Goal: Ask a question: Seek information or help from site administrators or community

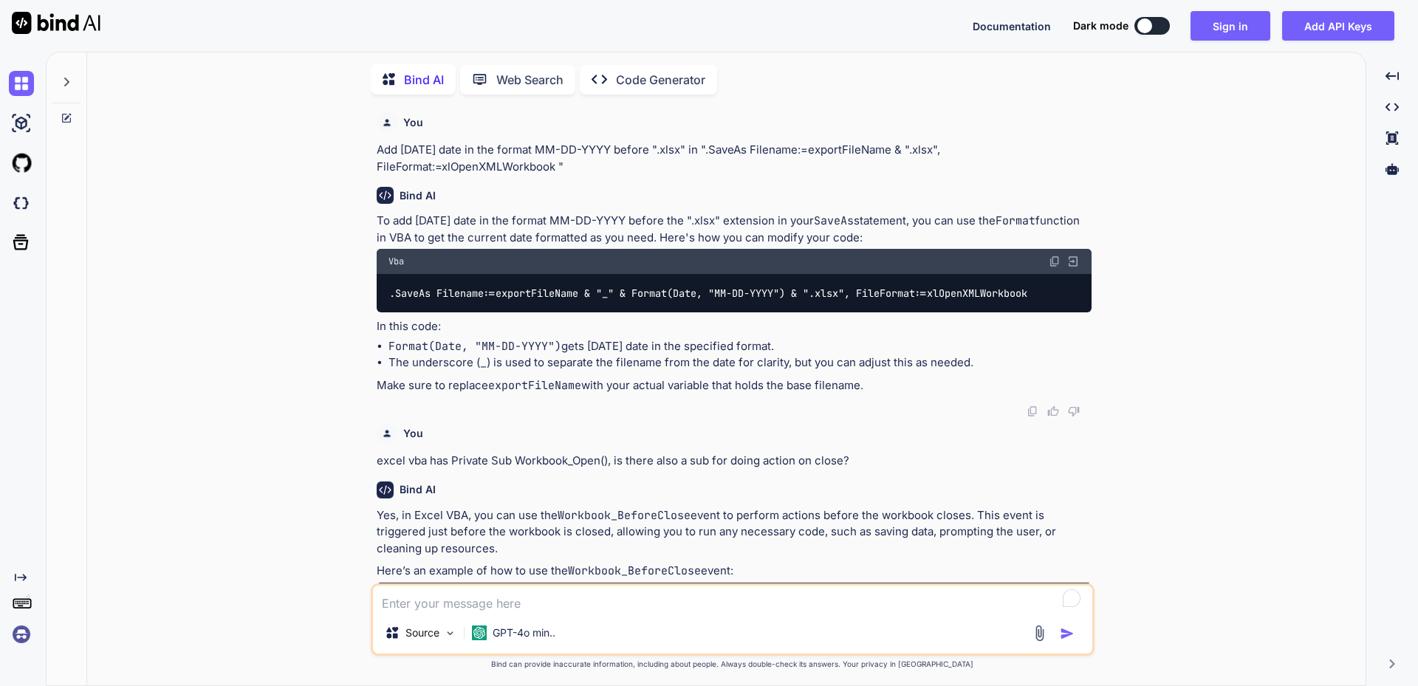
type textarea "x"
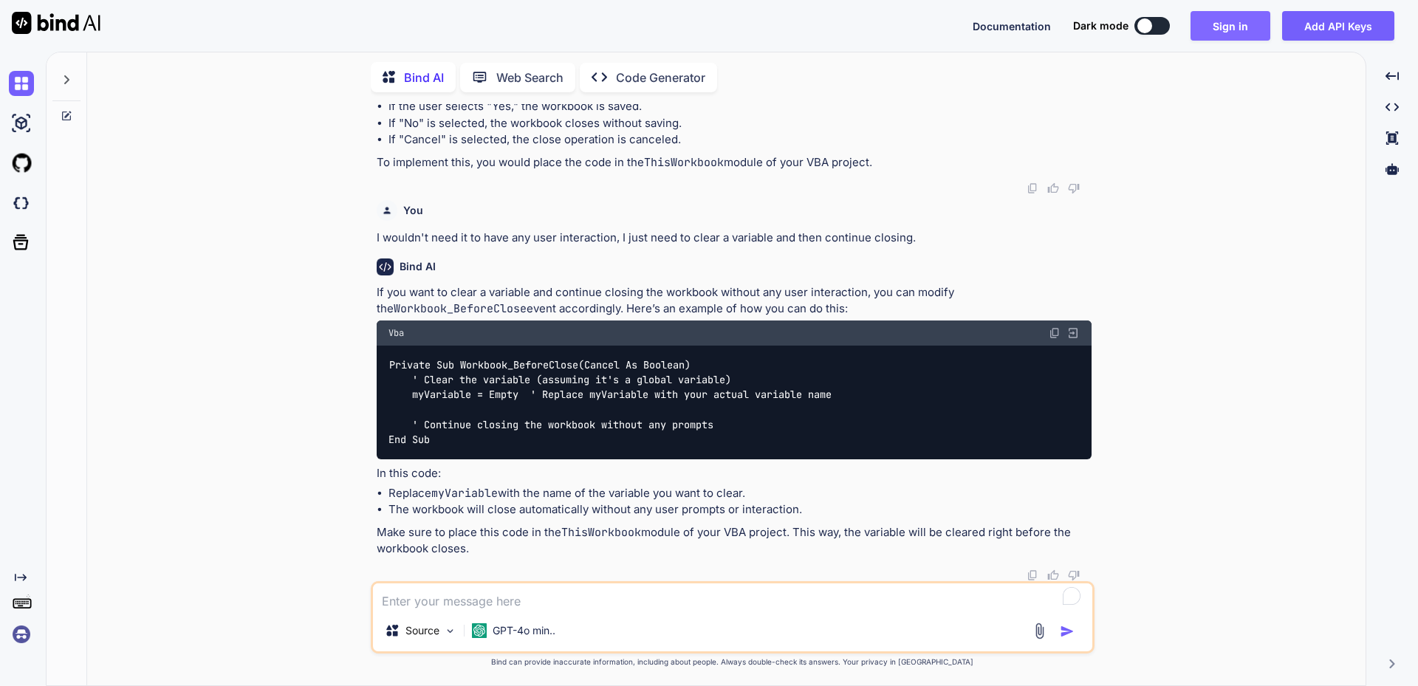
click at [1229, 25] on button "Sign in" at bounding box center [1230, 26] width 80 height 30
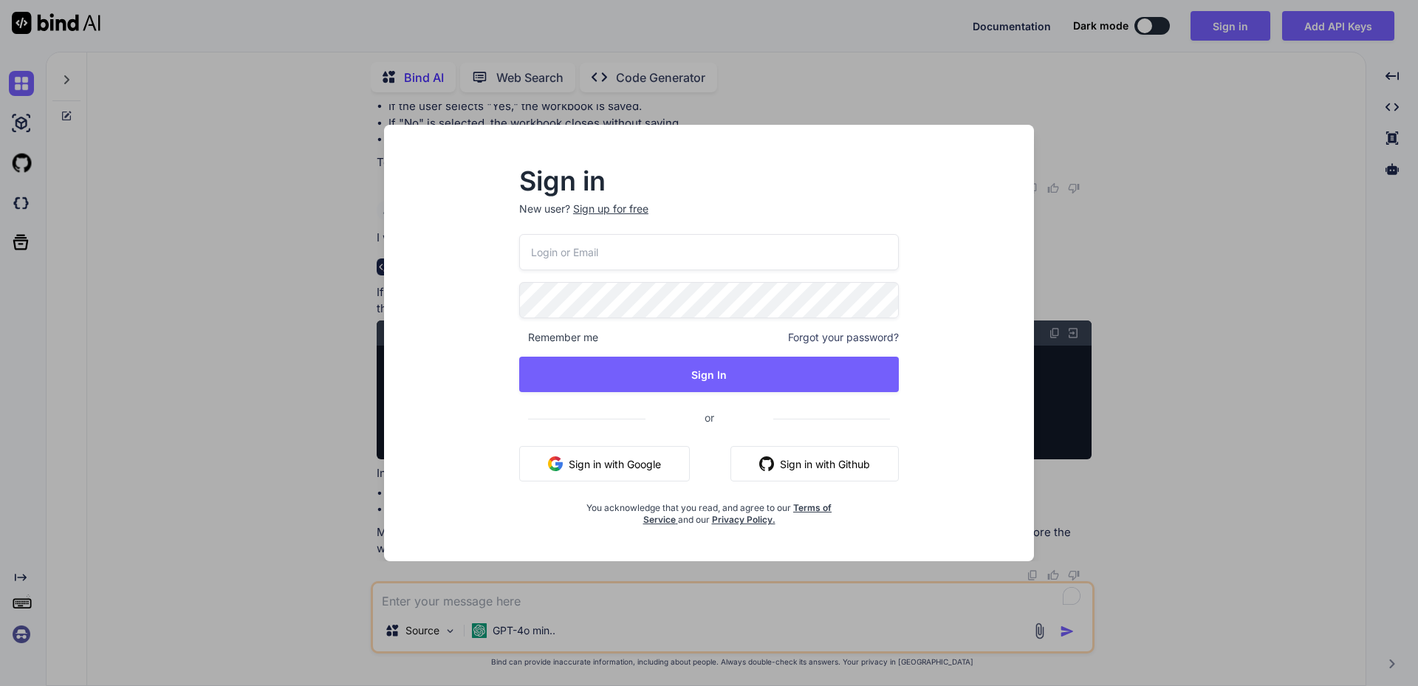
type input "[EMAIL_ADDRESS][DOMAIN_NAME]"
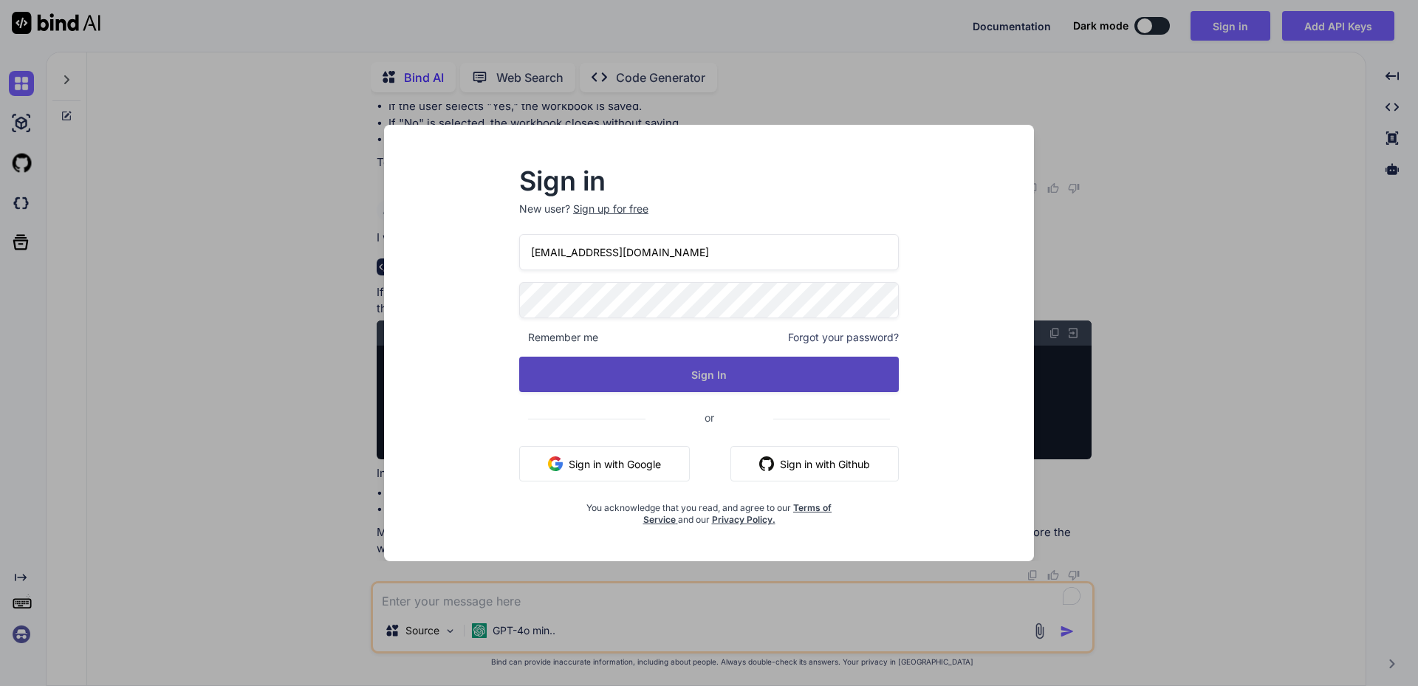
click at [673, 372] on button "Sign In" at bounding box center [709, 374] width 380 height 35
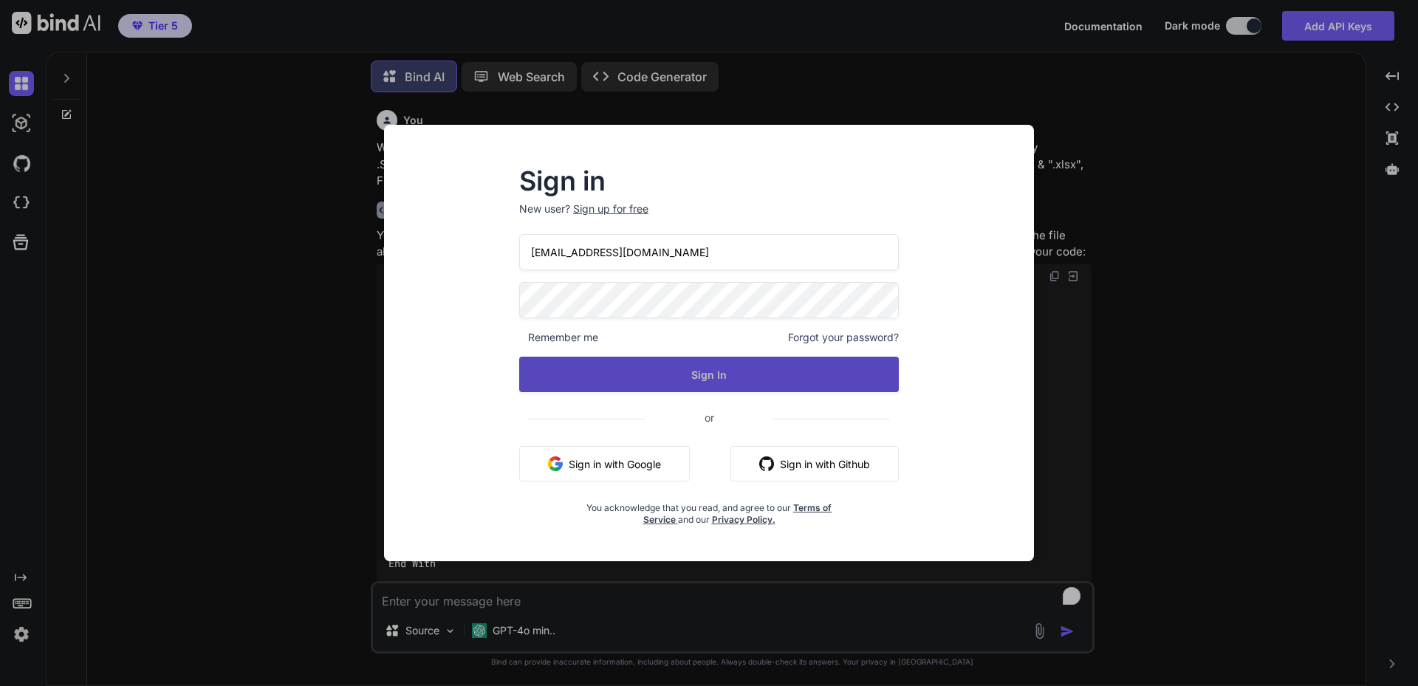
scroll to position [7, 0]
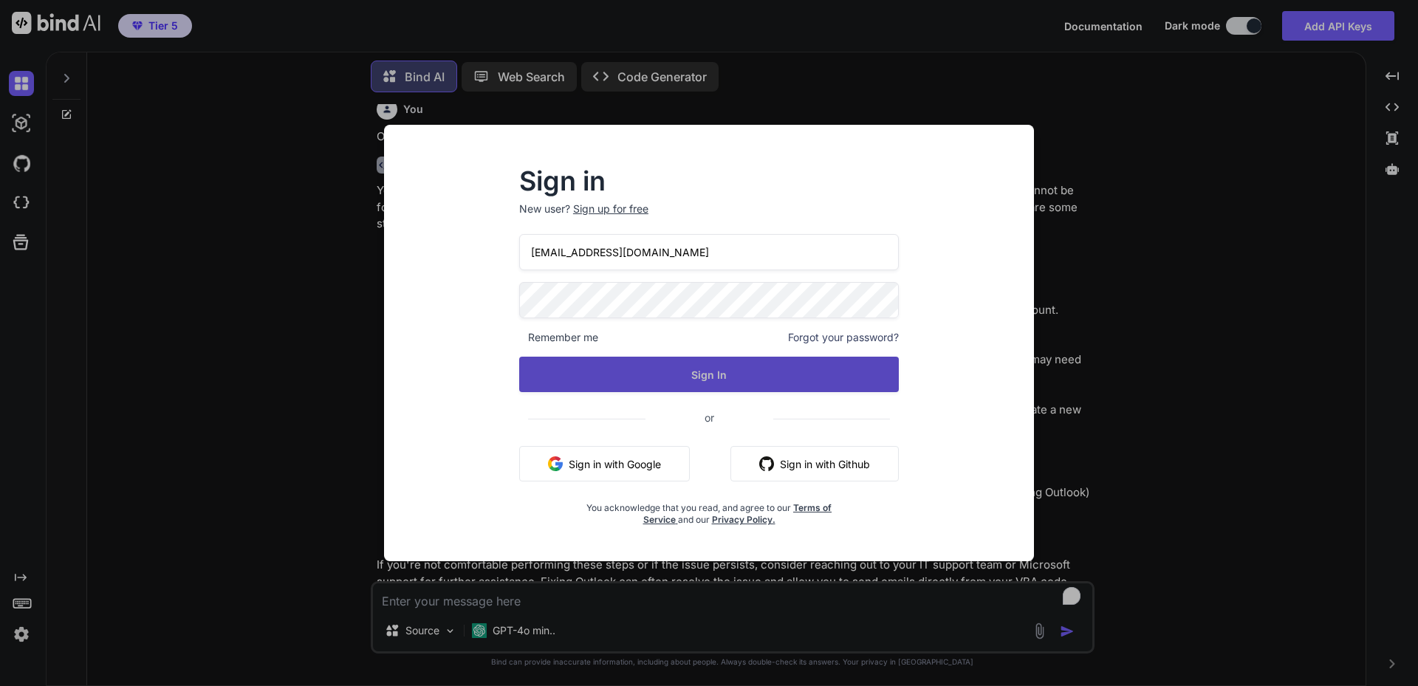
click at [713, 377] on button "Sign In" at bounding box center [709, 374] width 380 height 35
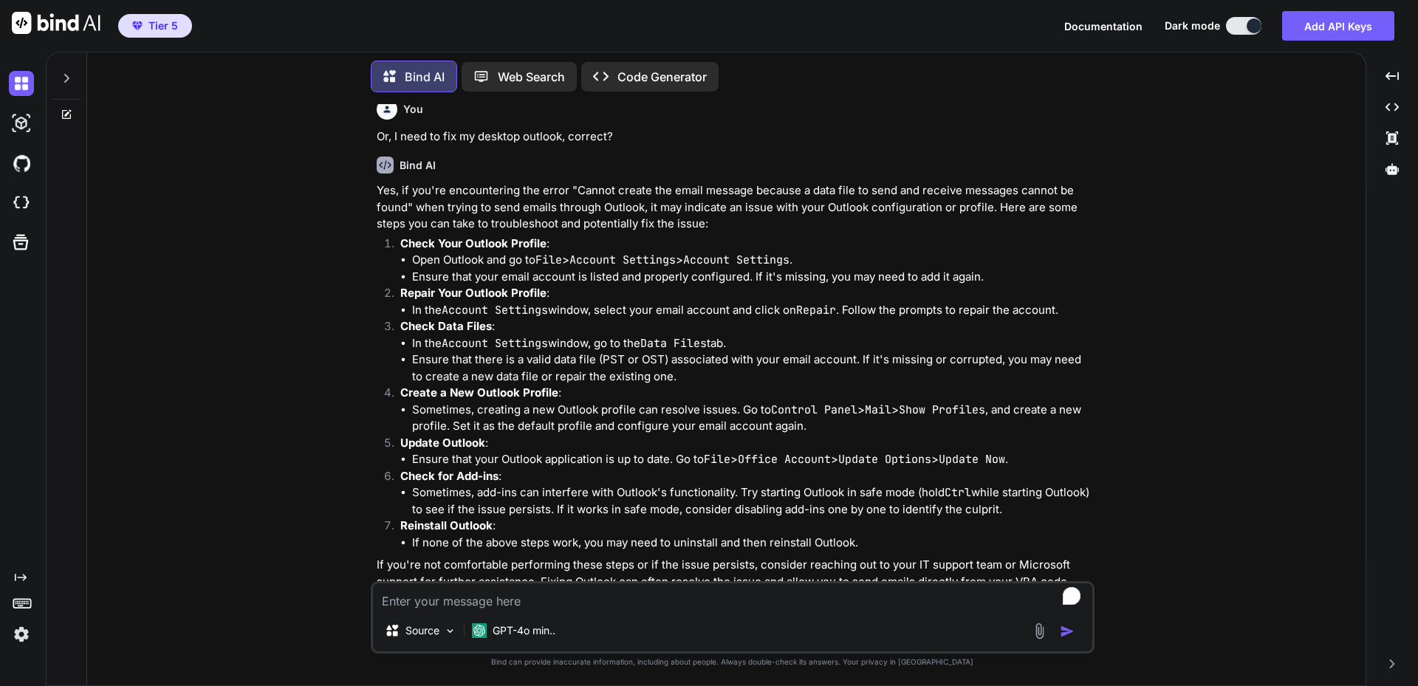
click at [64, 110] on icon at bounding box center [67, 115] width 12 height 12
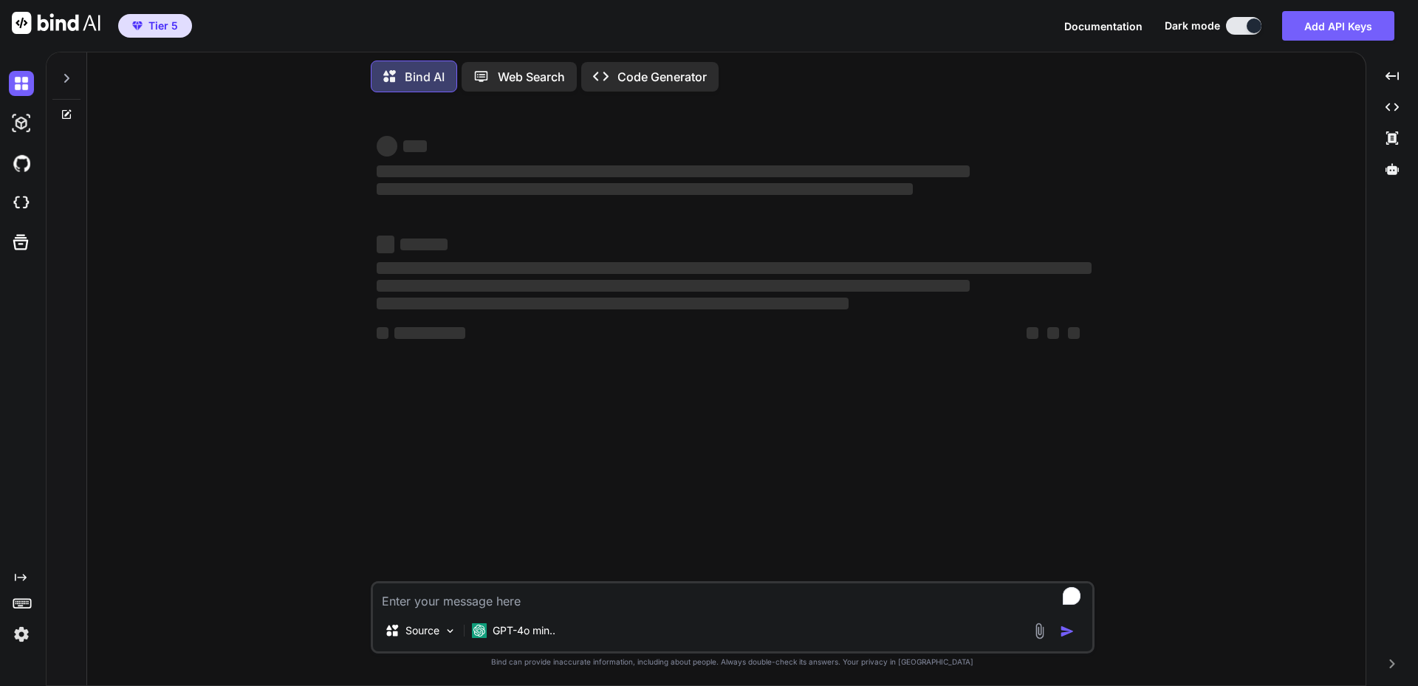
scroll to position [0, 0]
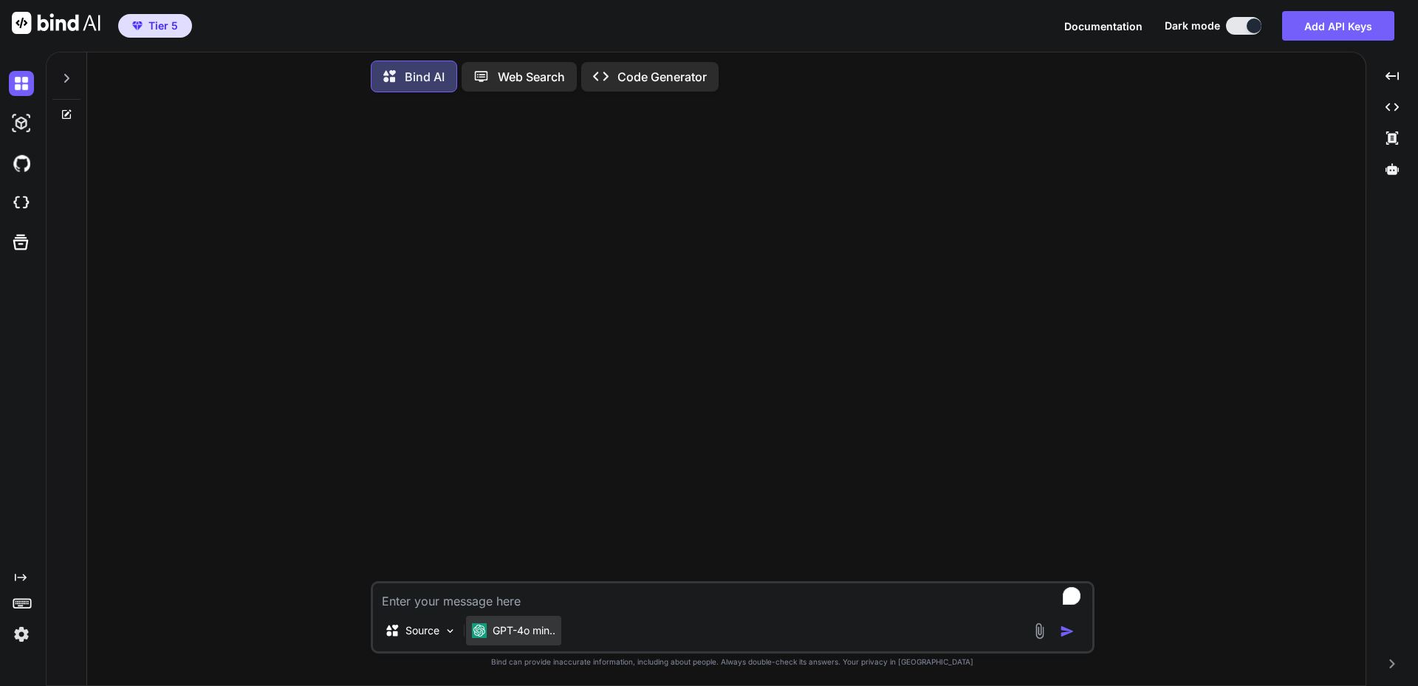
click at [550, 622] on div "GPT-4o min.." at bounding box center [513, 631] width 95 height 30
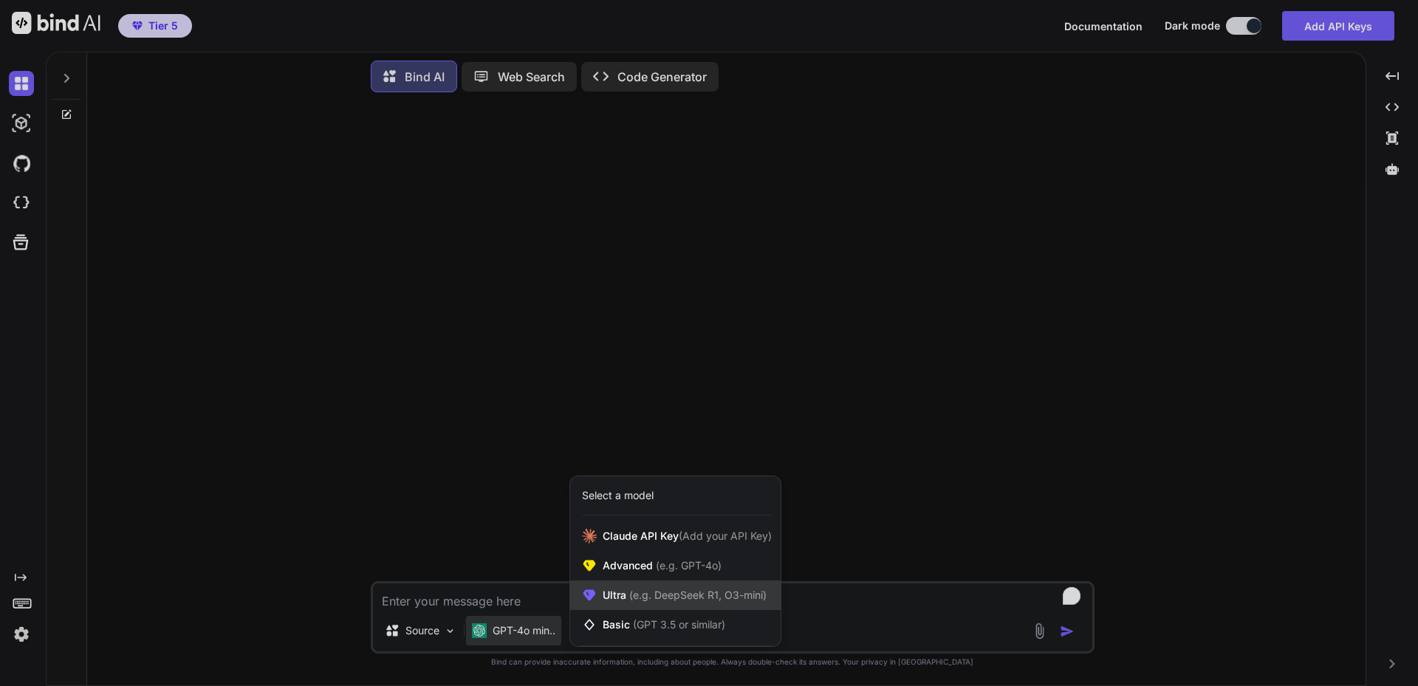
click at [658, 588] on span "Ultra (e.g. DeepSeek R1, O3-mini)" at bounding box center [685, 595] width 164 height 15
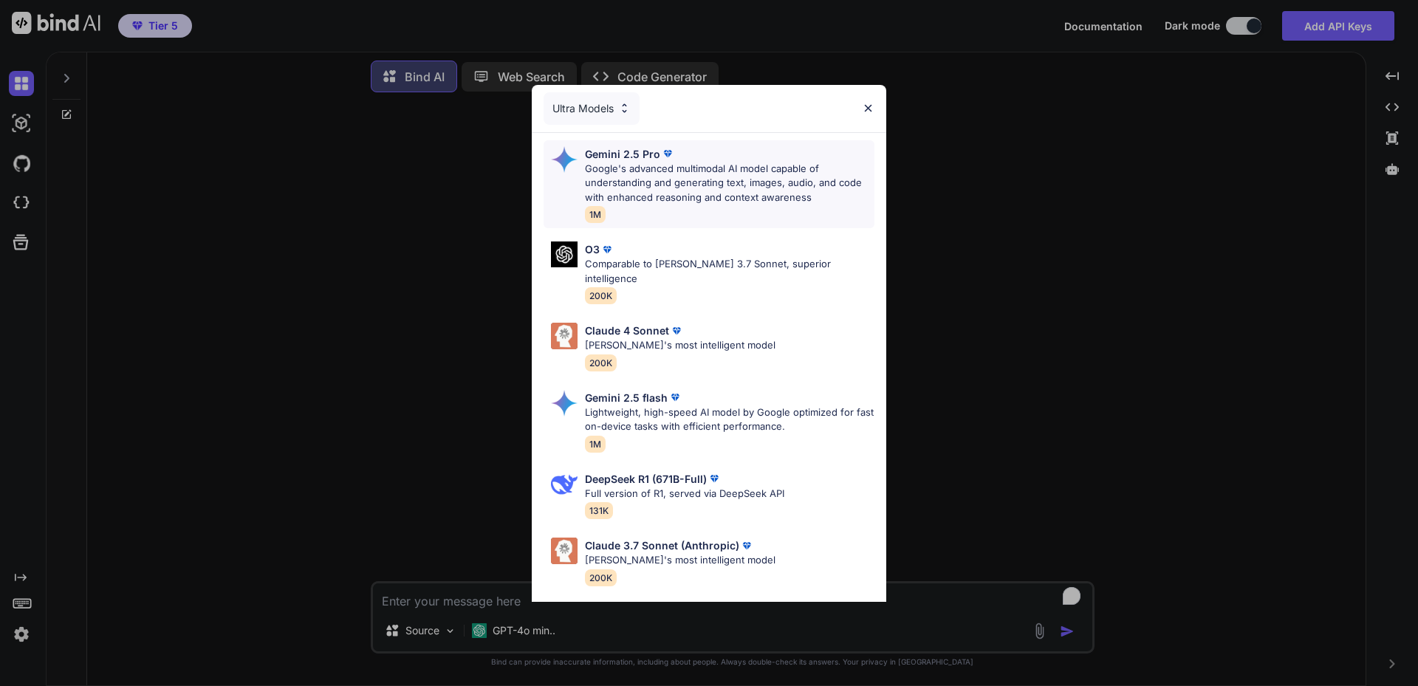
click at [738, 179] on p "Google's advanced multimodal AI model capable of understanding and generating t…" at bounding box center [729, 184] width 289 height 44
type textarea "x"
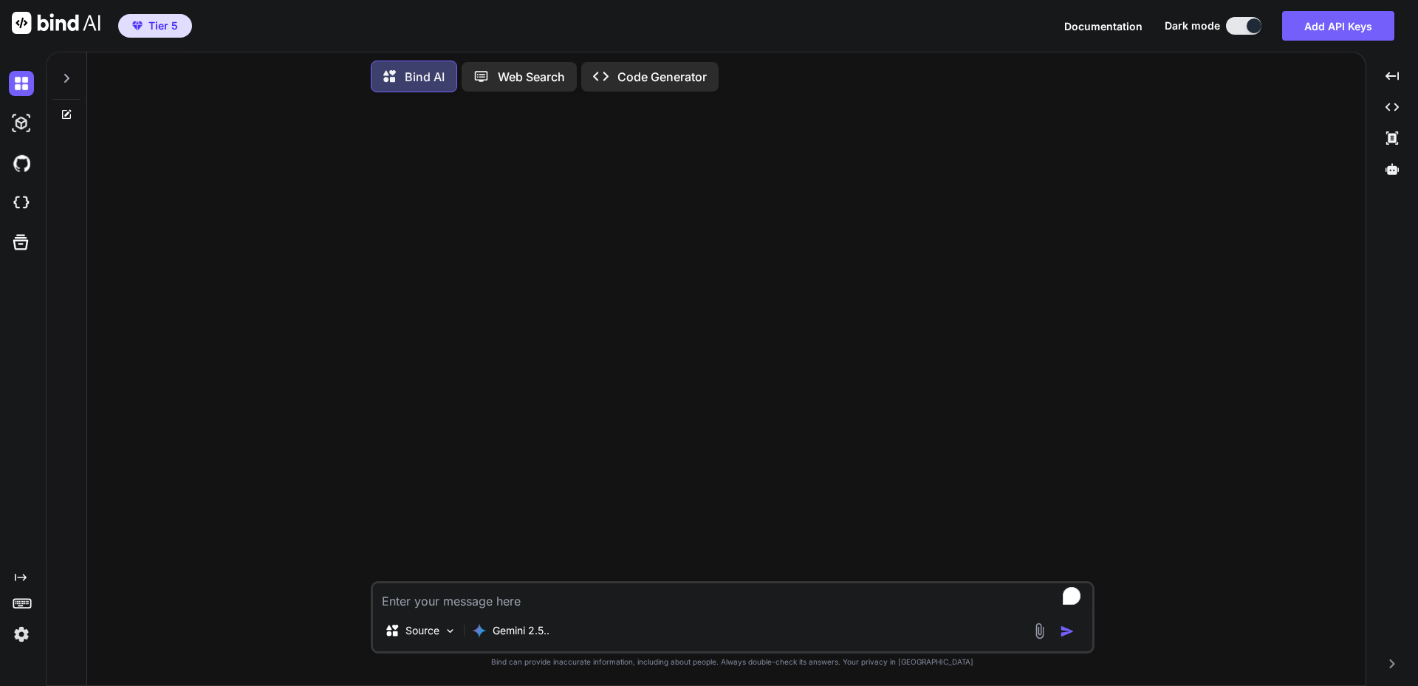
click at [572, 599] on textarea "To enrich screen reader interactions, please activate Accessibility in Grammarl…" at bounding box center [732, 596] width 719 height 27
type textarea "i"
type textarea "x"
type textarea "in"
type textarea "x"
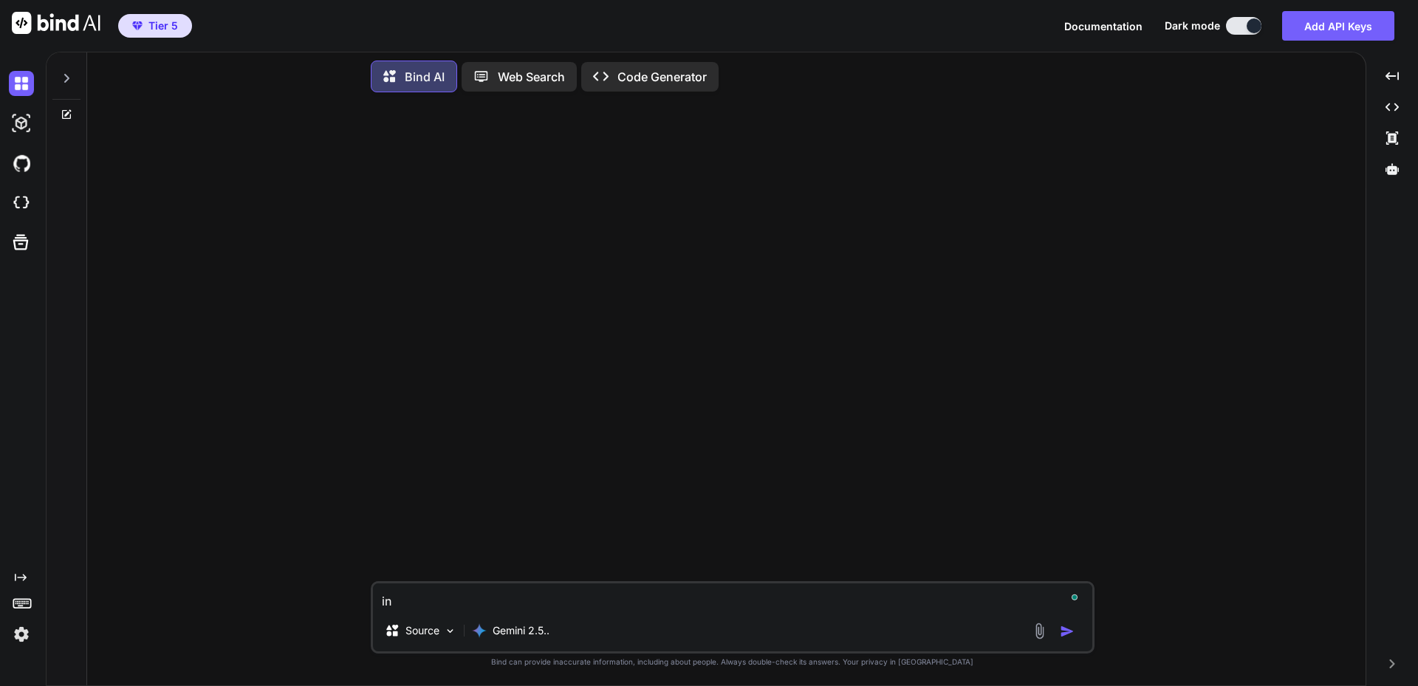
type textarea "in"
type textarea "x"
type textarea "in e"
type textarea "x"
type textarea "in ex"
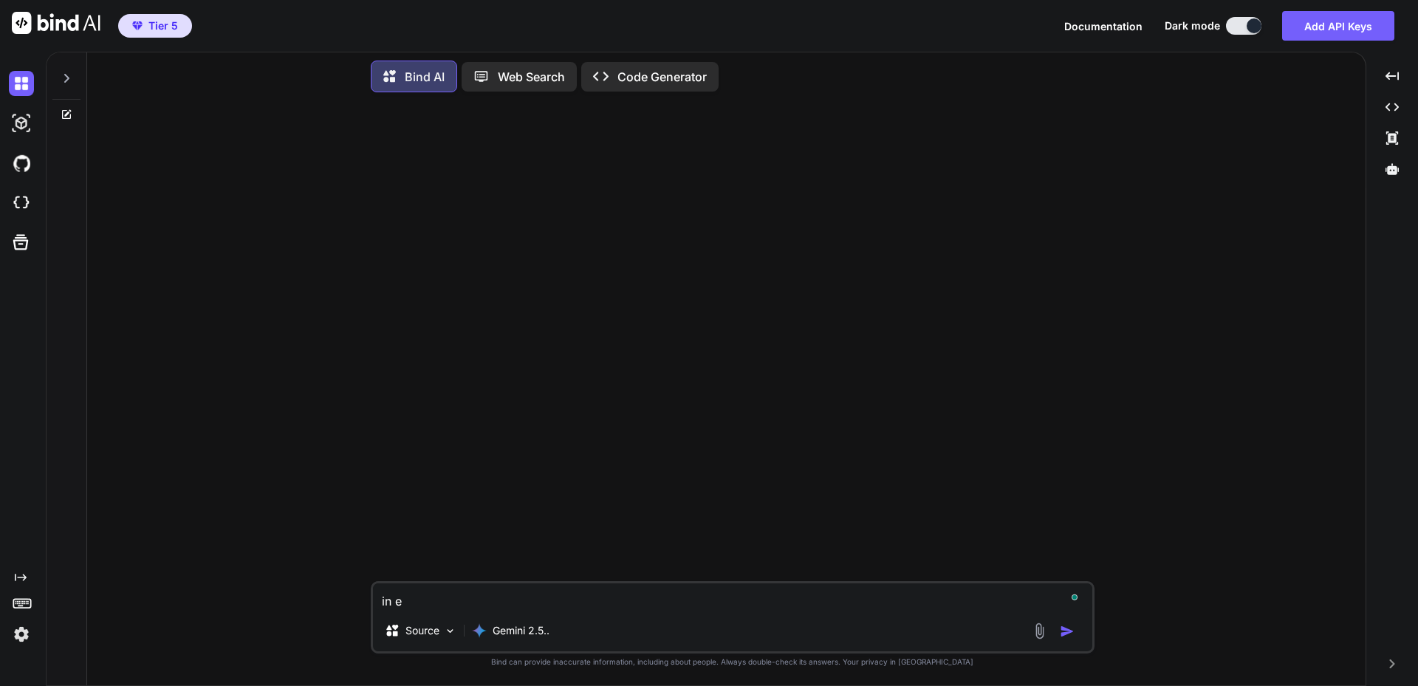
type textarea "x"
type textarea "in exc"
type textarea "x"
type textarea "in exce"
type textarea "x"
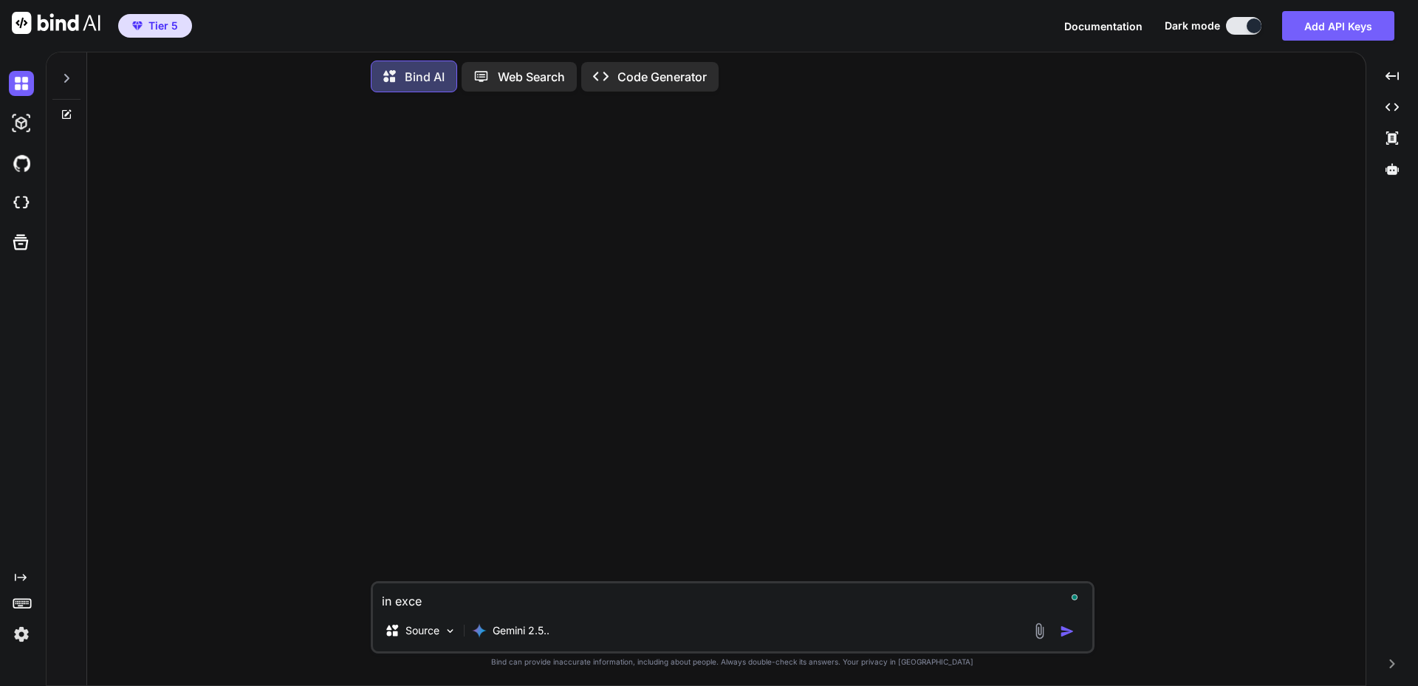
type textarea "in excel"
type textarea "x"
type textarea "in excel"
type textarea "x"
type textarea "in excel v"
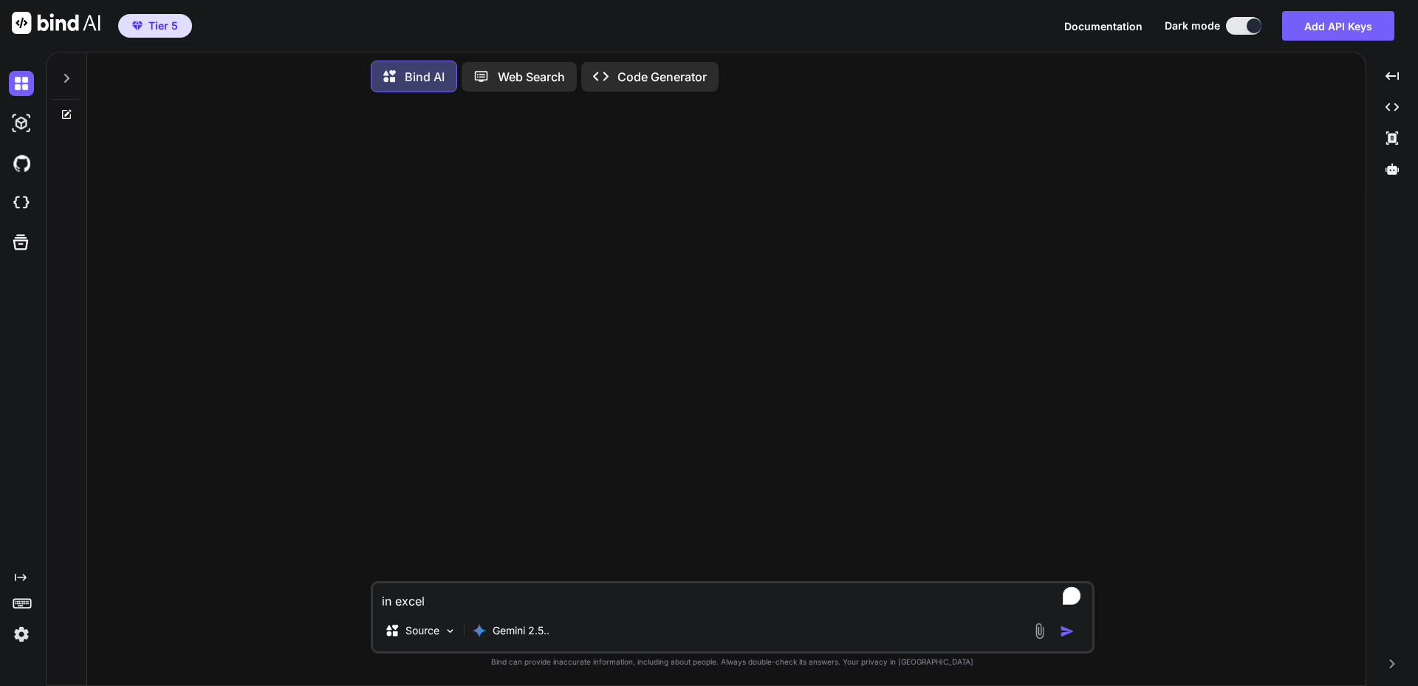
type textarea "x"
type textarea "in excel vb"
type textarea "x"
type textarea "in excel vba"
type textarea "x"
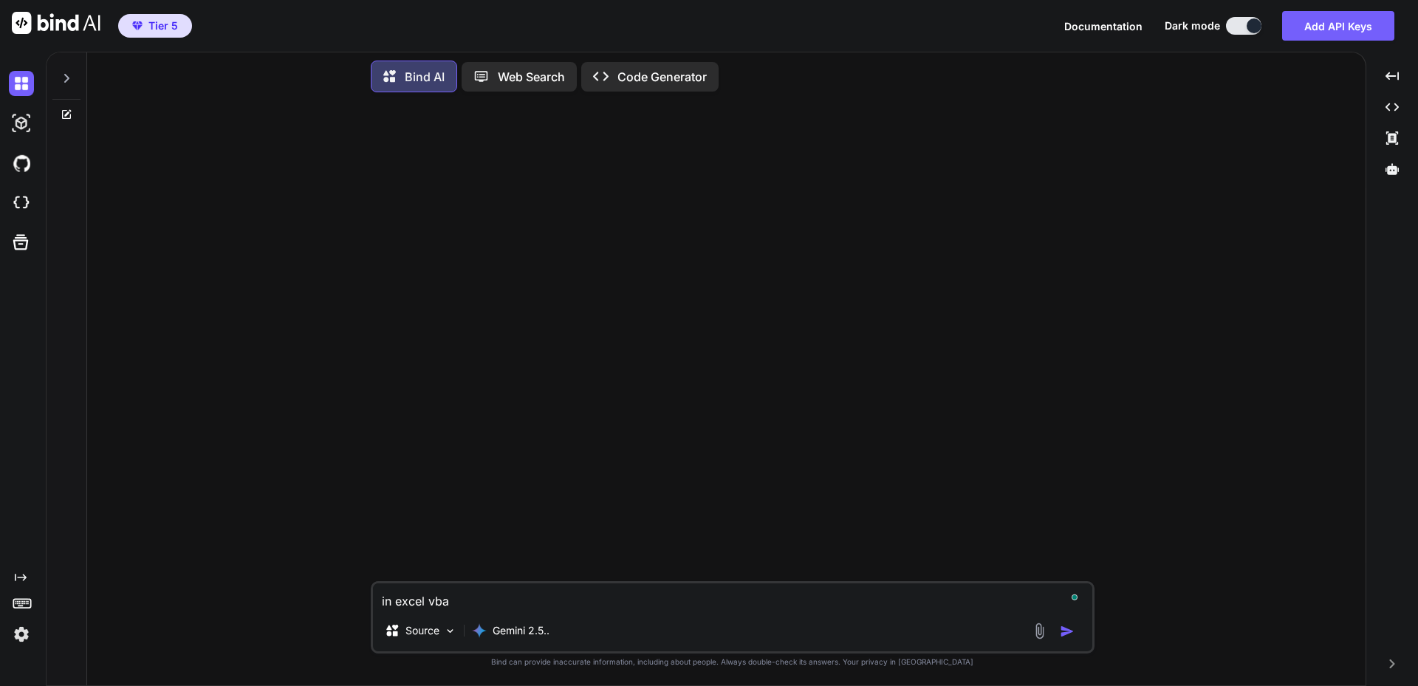
type textarea "in excel vba"
type textarea "x"
type textarea "in excel vba I"
type textarea "x"
type textarea "in excel vba I"
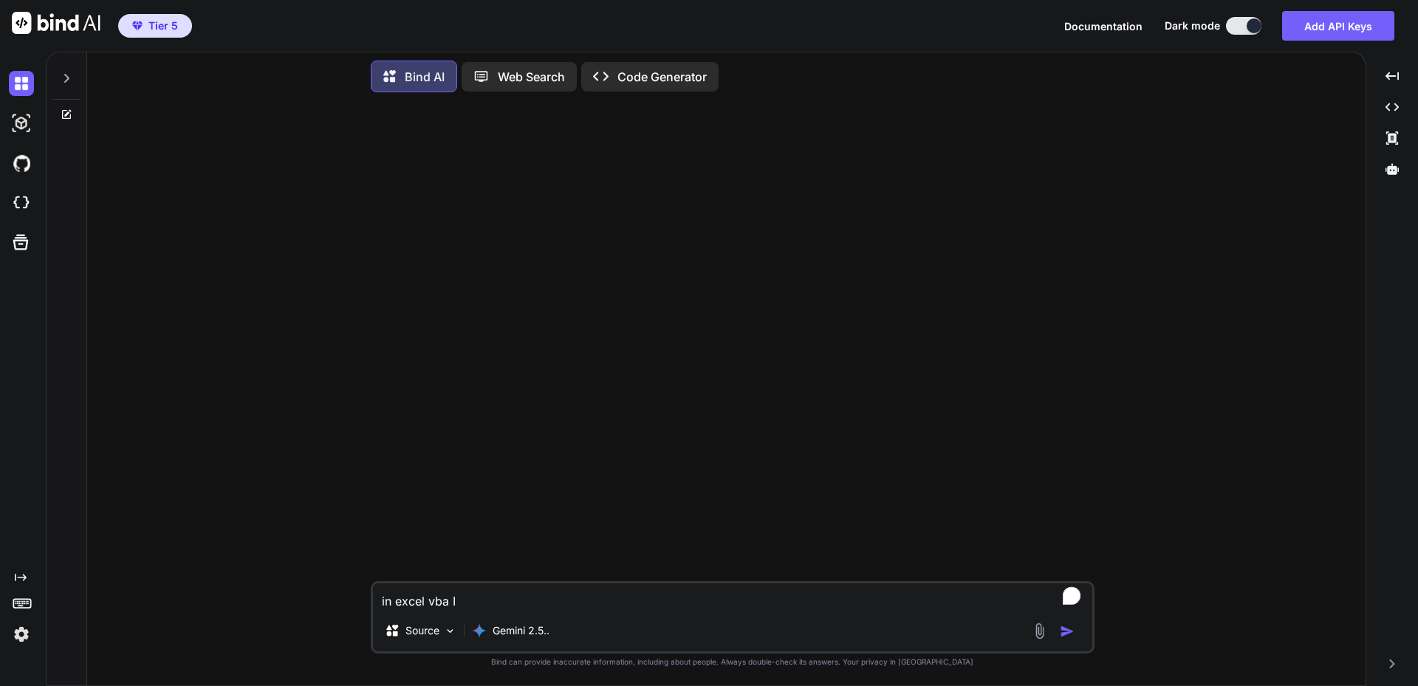
type textarea "x"
type textarea "in excel vba I w"
type textarea "x"
type textarea "in excel vba I wa"
type textarea "x"
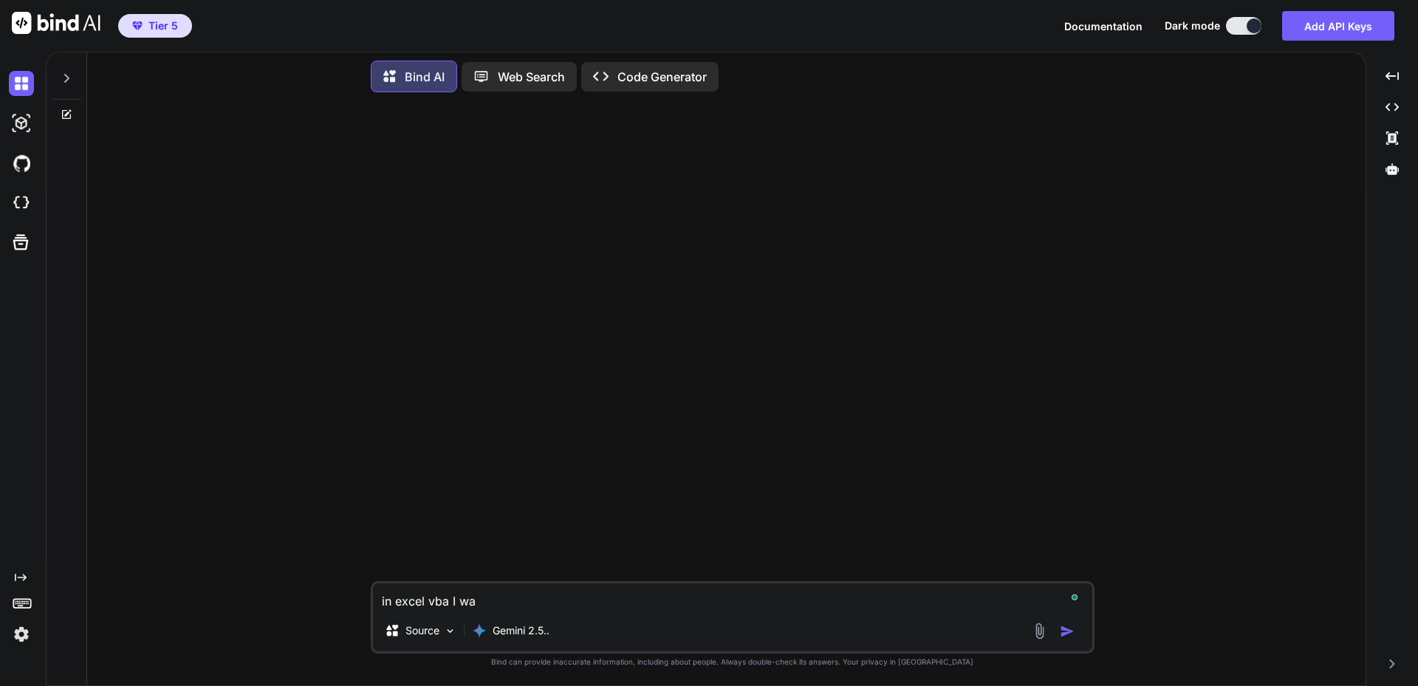
type textarea "in excel vba I wan"
type textarea "x"
type textarea "in excel vba I want"
type textarea "x"
type textarea "in excel vba I want"
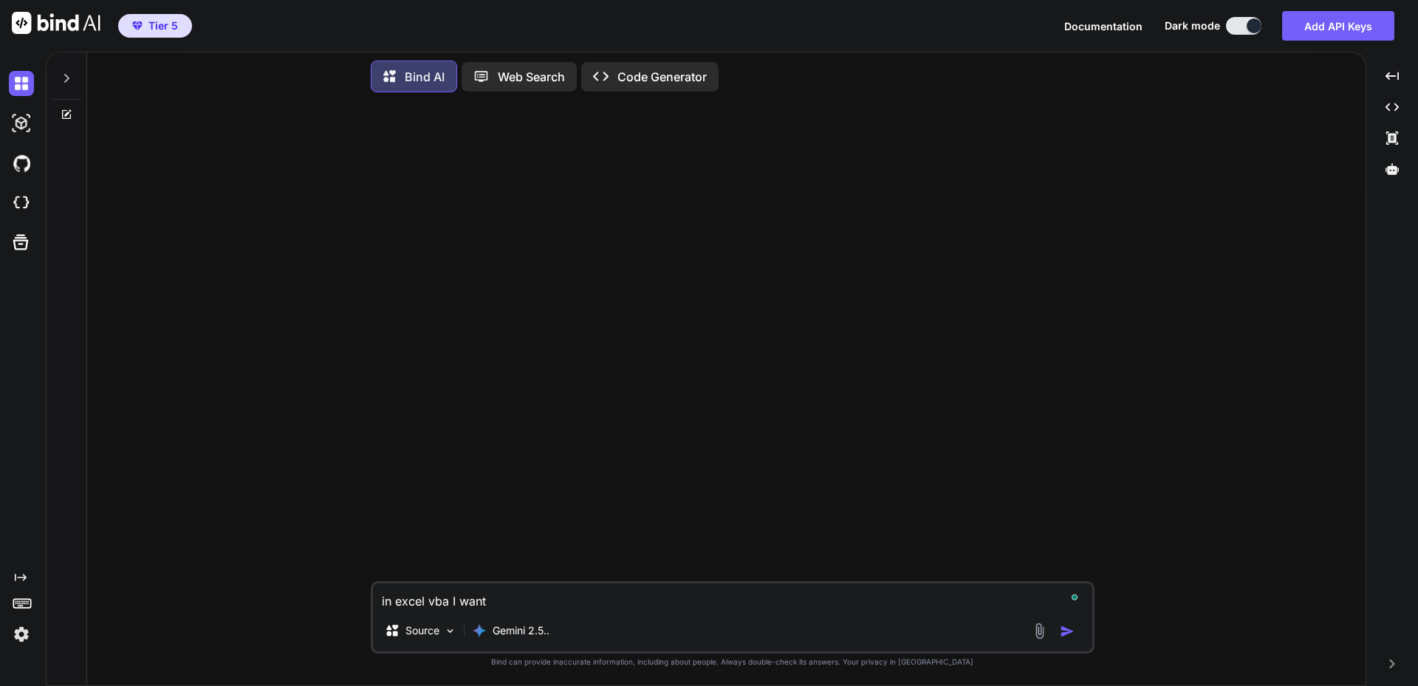
type textarea "x"
type textarea "in excel vba I want t"
type textarea "x"
type textarea "in excel vba I want to"
type textarea "x"
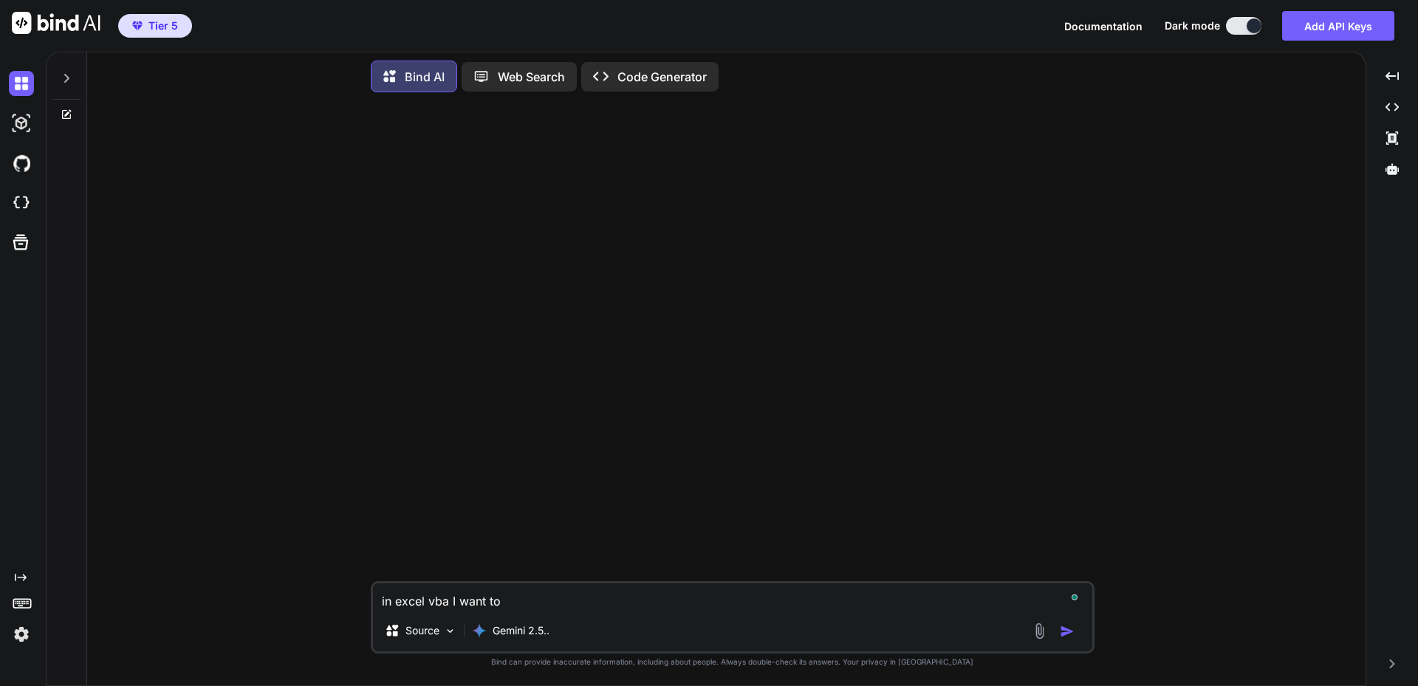
type textarea "in excel vba I want to"
type textarea "x"
type textarea "in excel vba I want to c"
type textarea "x"
type textarea "in excel vba I want to ca"
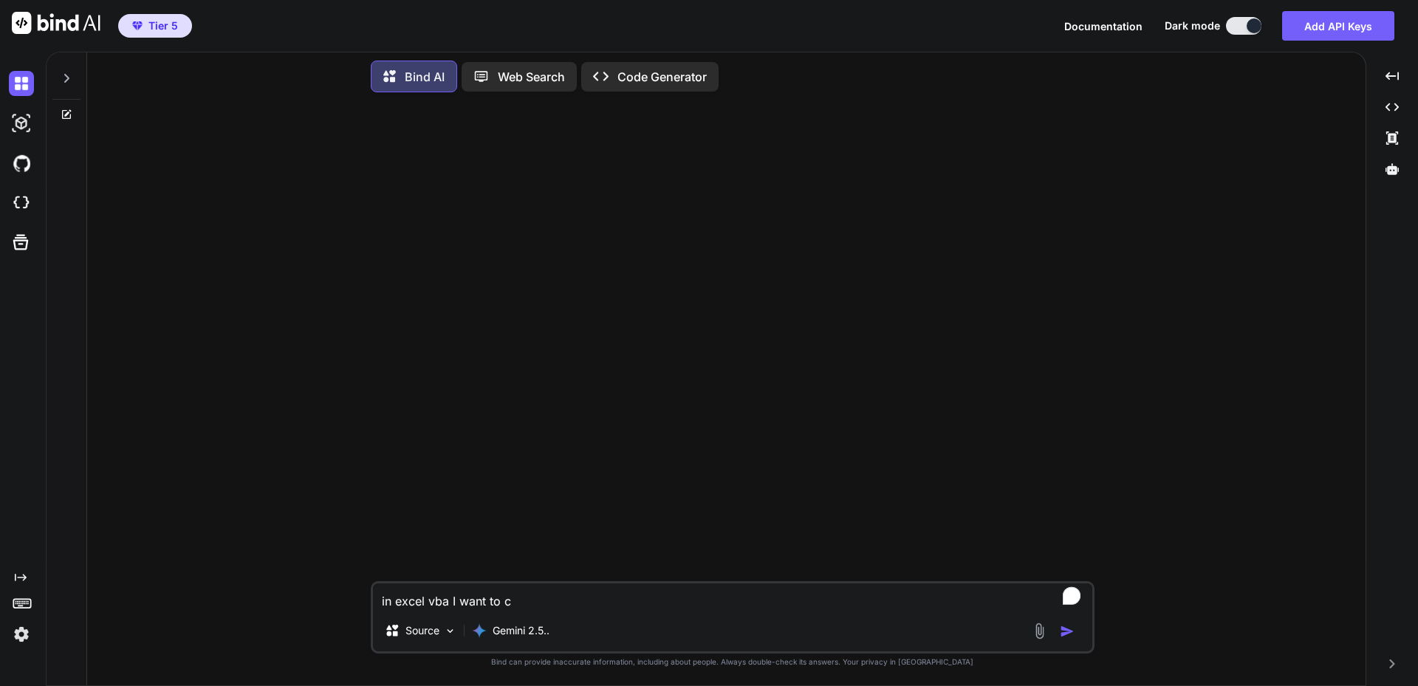
type textarea "x"
type textarea "in excel vba I want to cal"
type textarea "x"
type textarea "in excel vba I want to call"
type textarea "x"
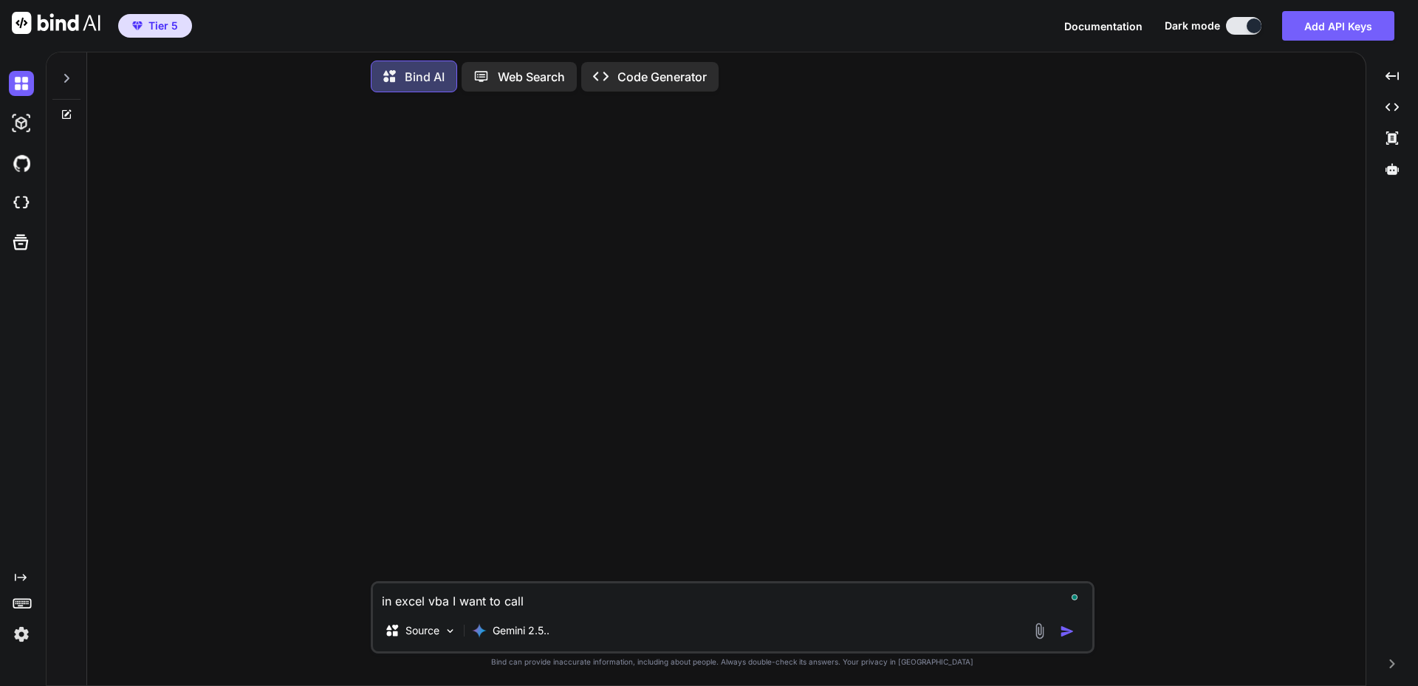
type textarea "in excel vba I want to call"
type textarea "x"
type textarea "in excel vba I want to call o"
type textarea "x"
type textarea "in excel vba I want to call on"
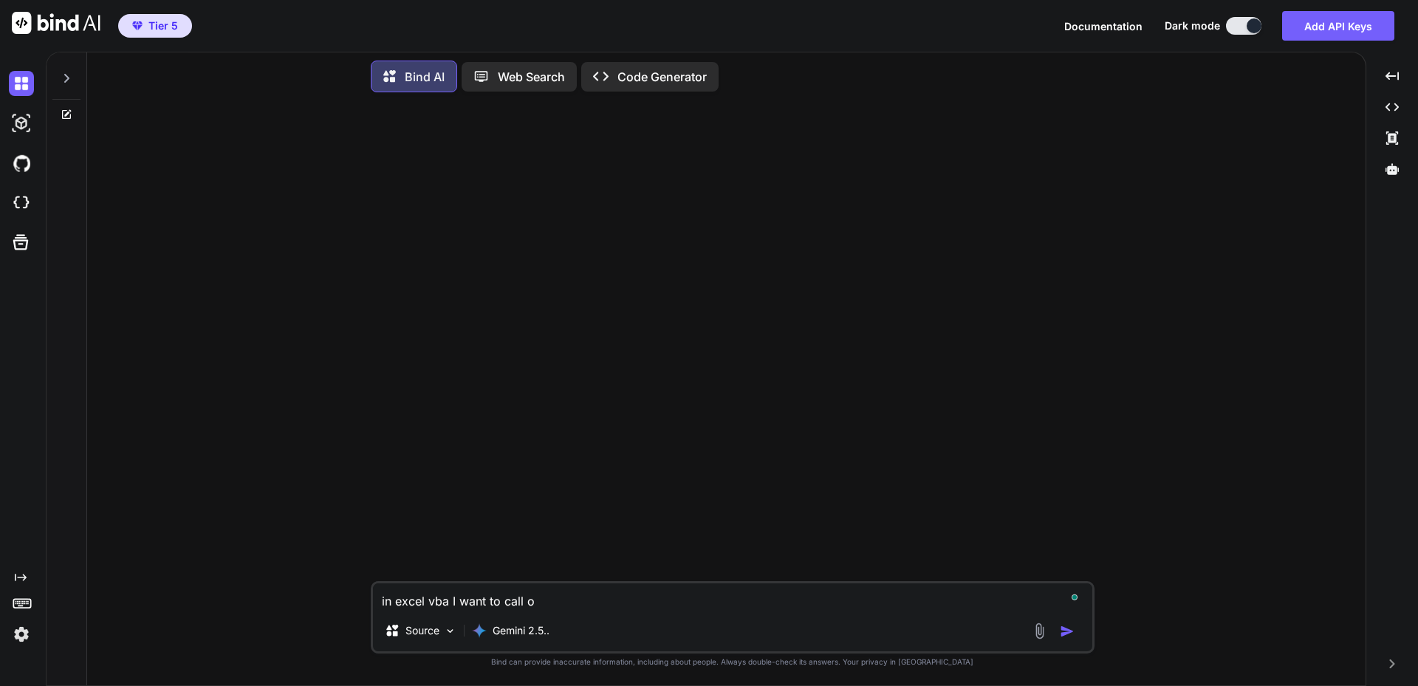
type textarea "x"
type textarea "in excel vba I want to call on"
type textarea "x"
type textarea "in excel vba I want to call on a"
type textarea "x"
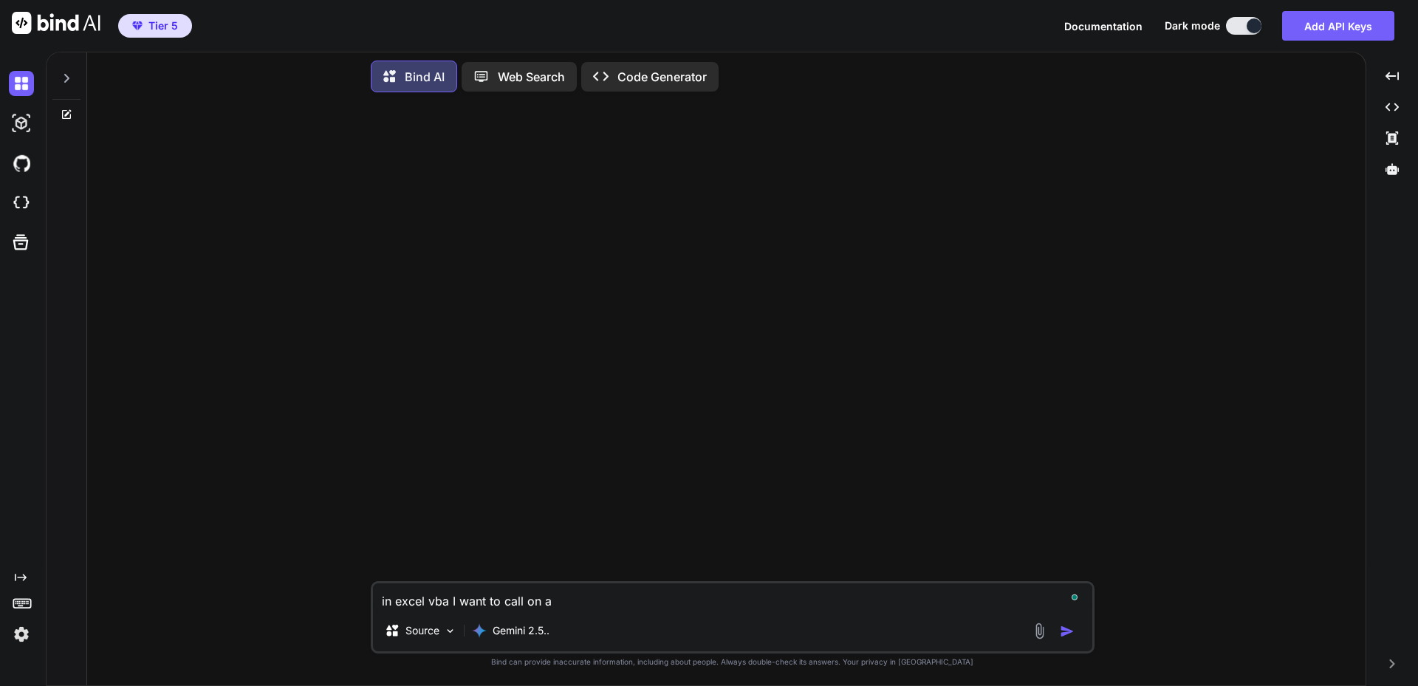
type textarea "in excel vba I want to call on a"
type textarea "x"
type textarea "in excel vba I want to call on a s"
type textarea "x"
type textarea "in excel vba I want to call on a sy"
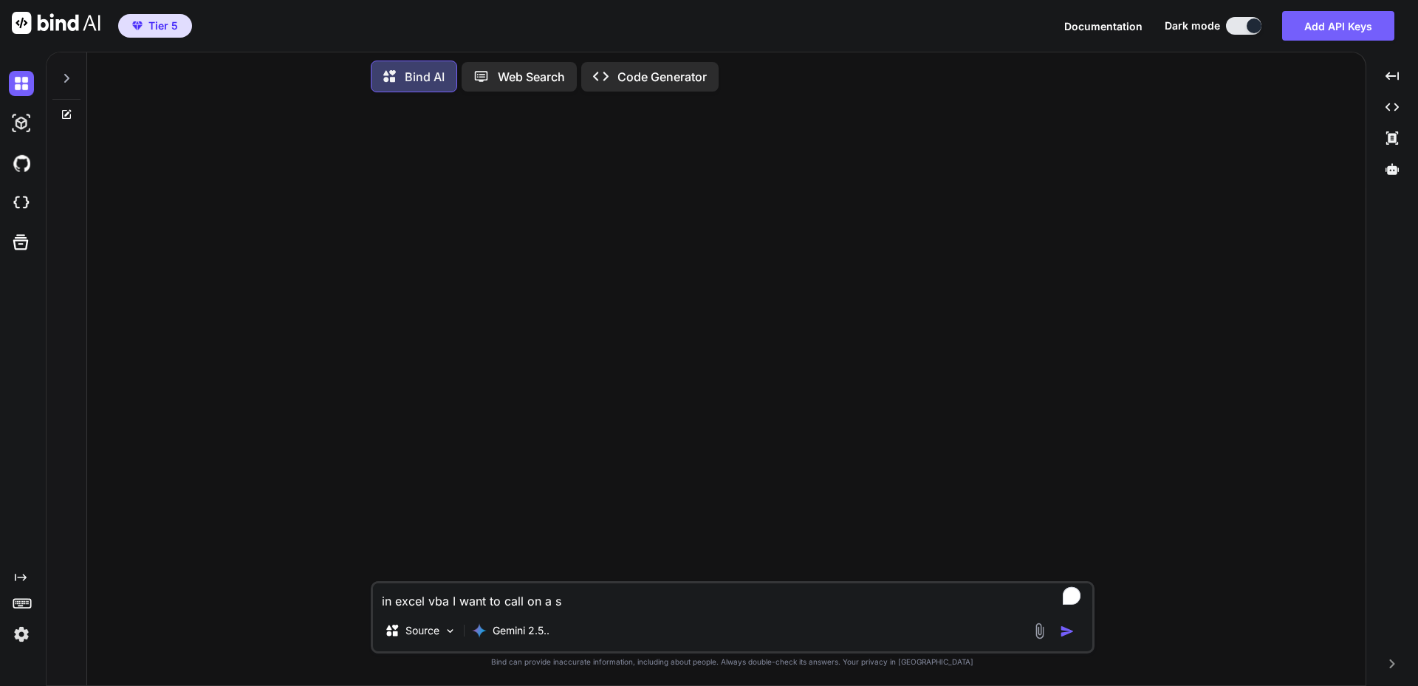
type textarea "x"
type textarea "in excel vba I want to call on a sys"
type textarea "x"
type textarea "in excel vba I want to call on a syst"
type textarea "x"
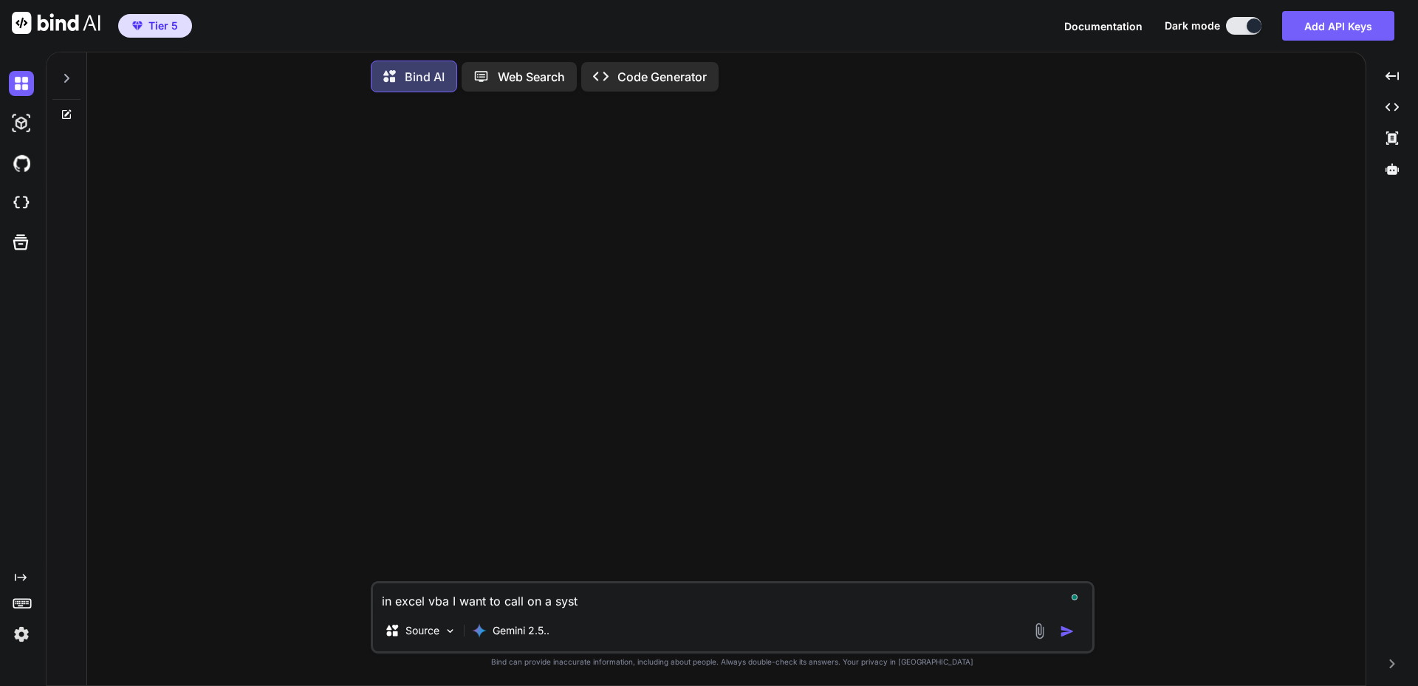
type textarea "in excel vba I want to call on a syste"
type textarea "x"
type textarea "in excel vba I want to call on a system"
type textarea "x"
type textarea "in excel vba I want to call on a system"
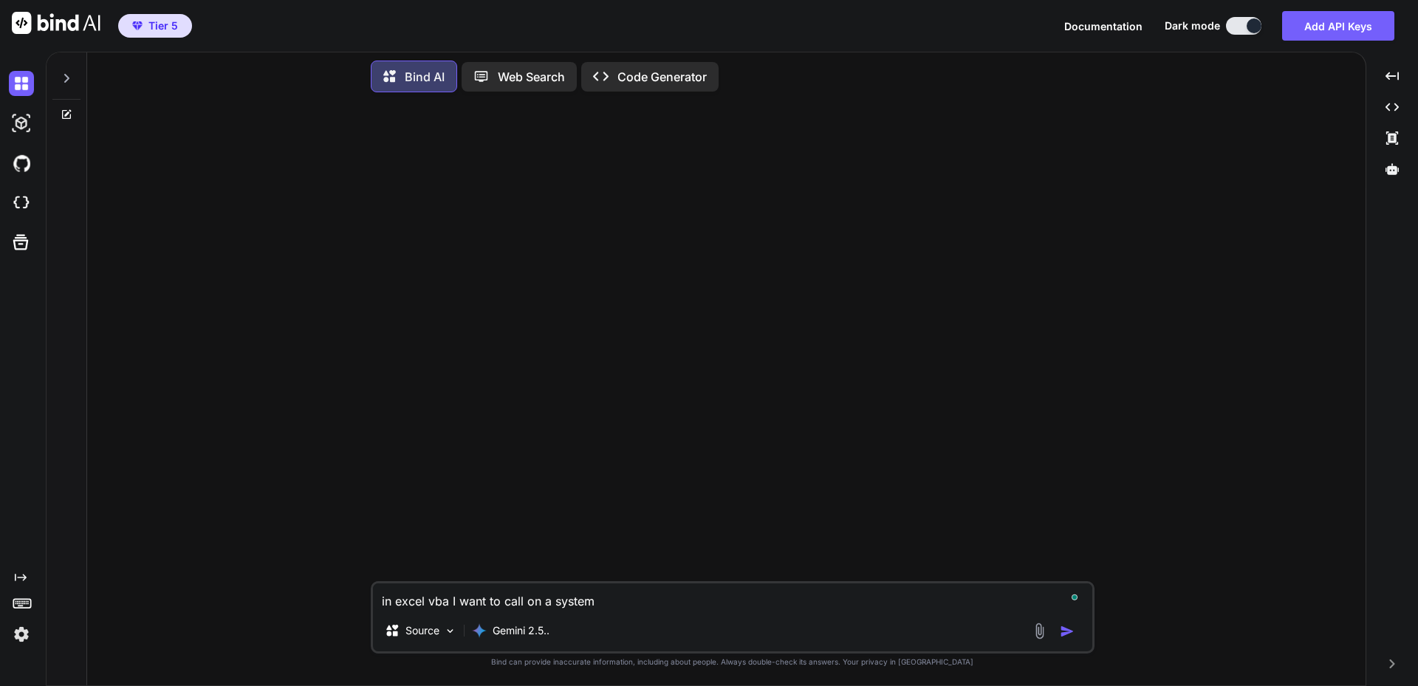
type textarea "x"
type textarea "in excel vba I want to call on a system s"
type textarea "x"
type textarea "in excel vba I want to call on a system so"
type textarea "x"
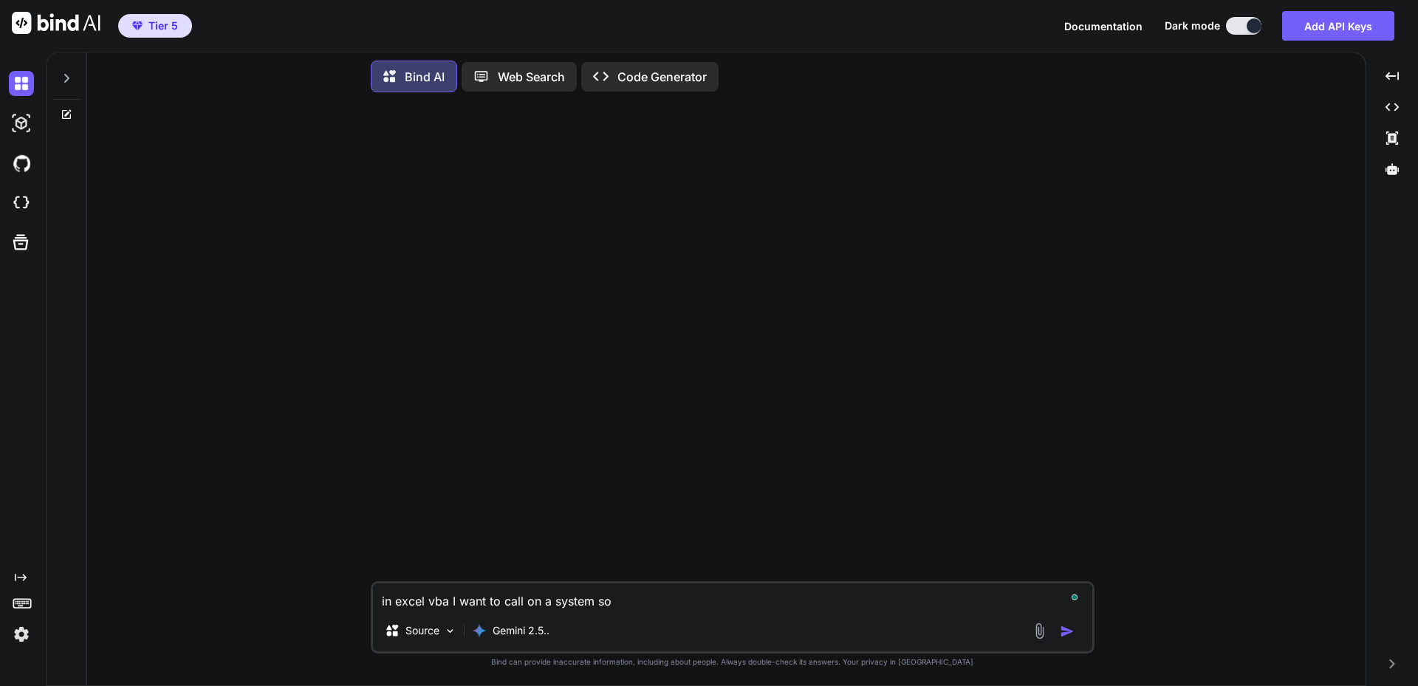
type textarea "in excel vba I want to call on a system sou"
type textarea "x"
type textarea "in excel vba I want to call on a system soun"
type textarea "x"
type textarea "in excel vba I want to call on a system sound"
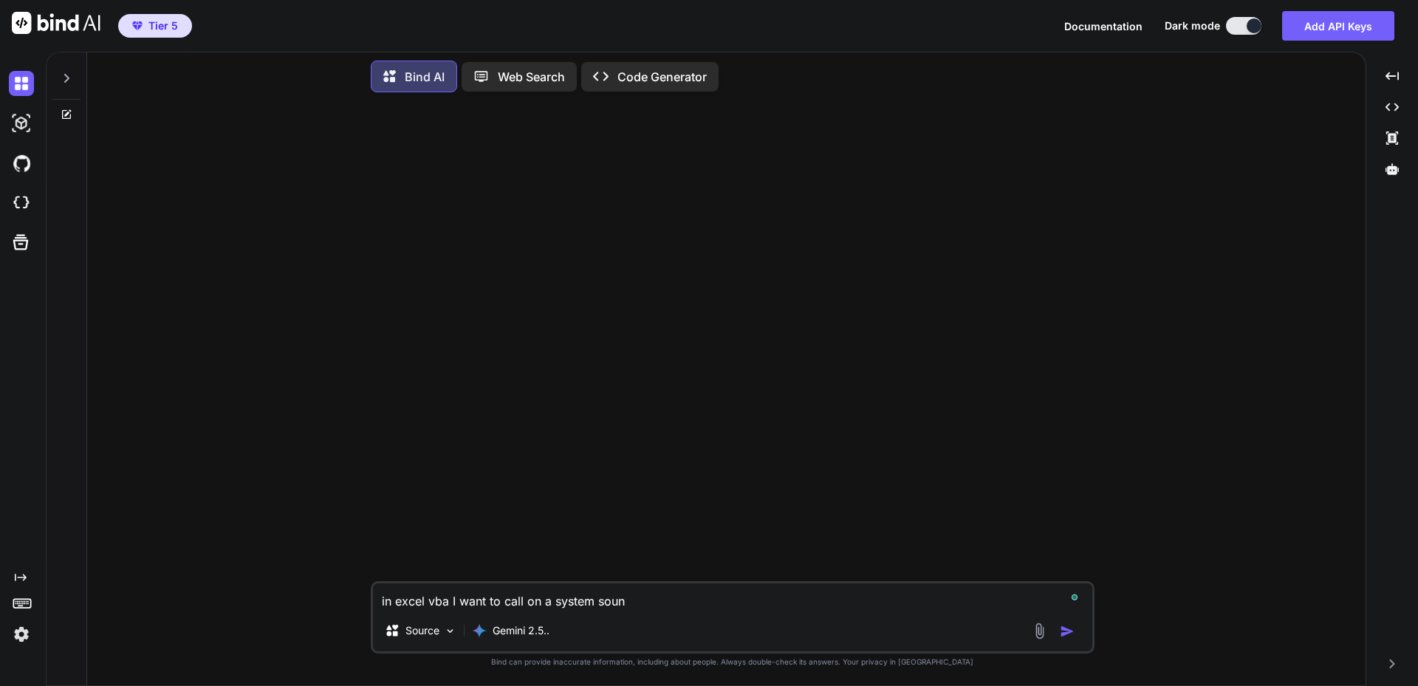
type textarea "x"
type textarea "in excel vba I want to call on a system sound"
type textarea "x"
type textarea "in excel vba I want to call on a system sound t"
type textarea "x"
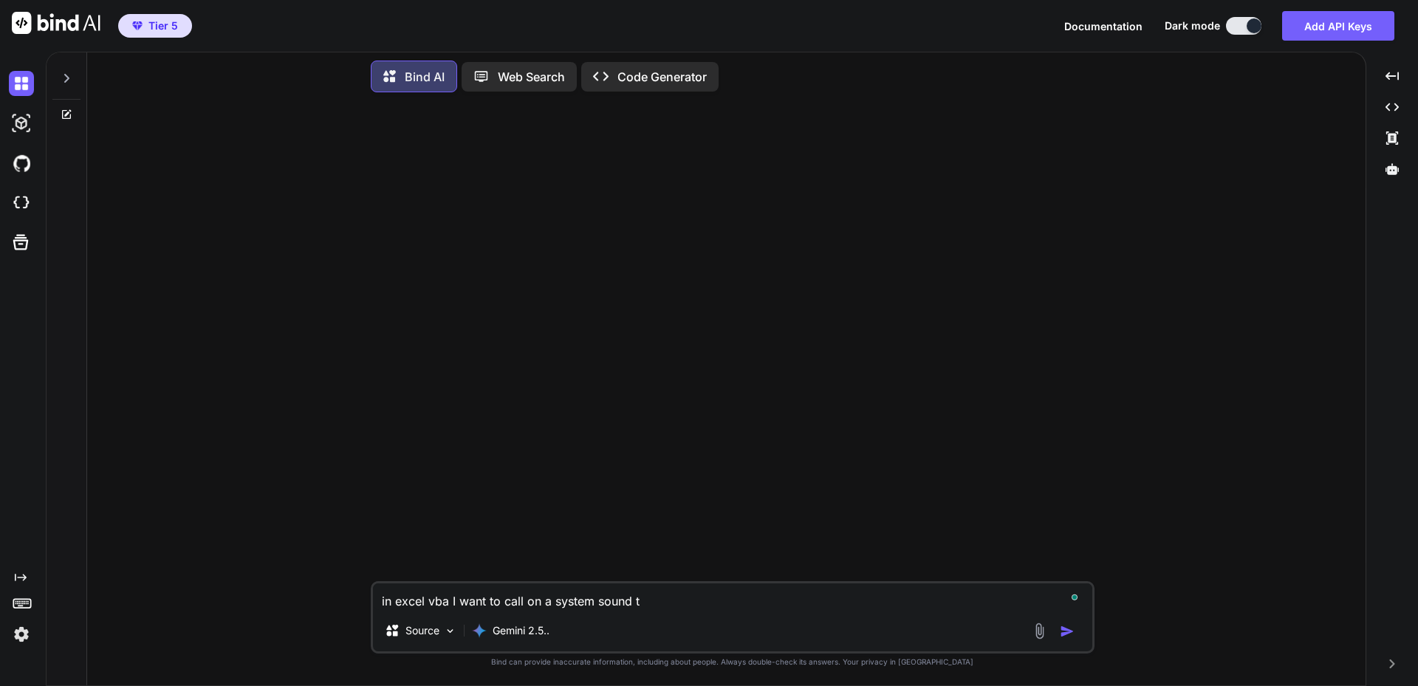
type textarea "in excel vba I want to call on a system sound to"
type textarea "x"
type textarea "in excel vba I want to call on a system sound to"
type textarea "x"
type textarea "in excel vba I want to call on a system sound to p"
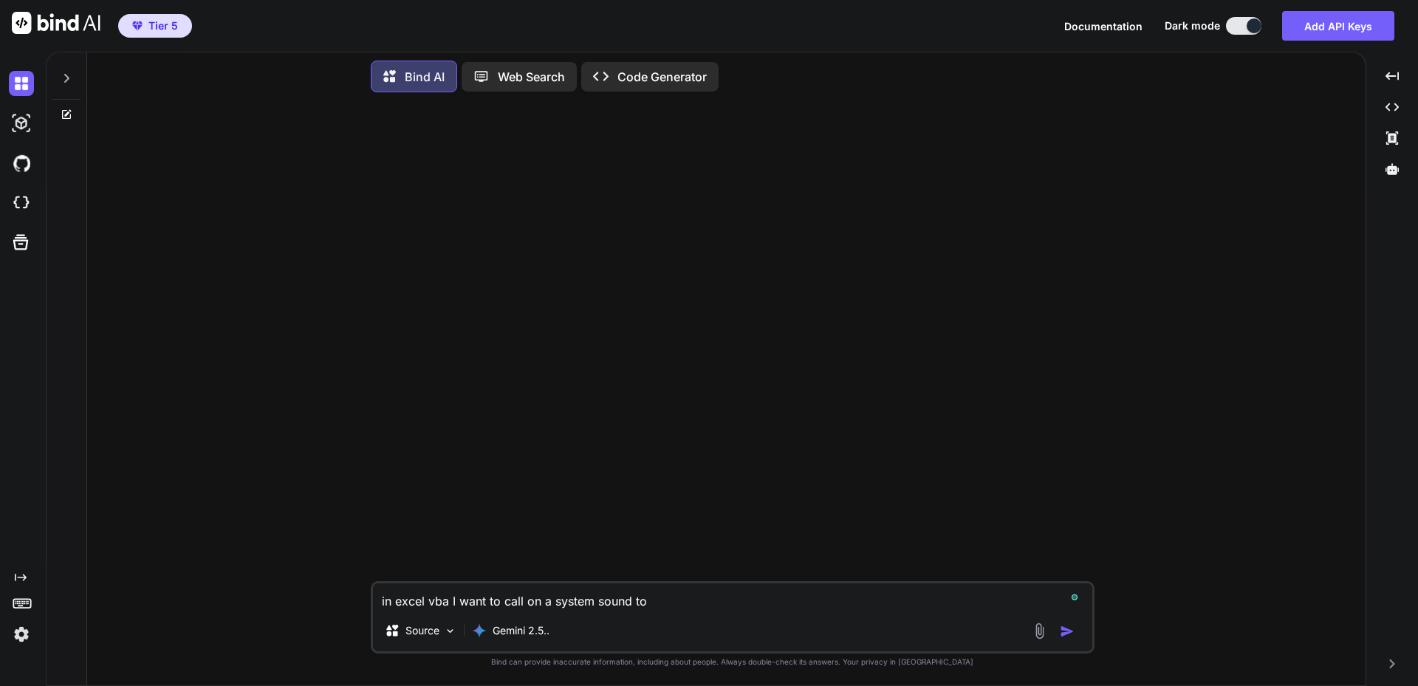
type textarea "x"
type textarea "in excel vba I want to call on a system sound to pl"
type textarea "x"
type textarea "in excel vba I want to call on a system sound to pla"
type textarea "x"
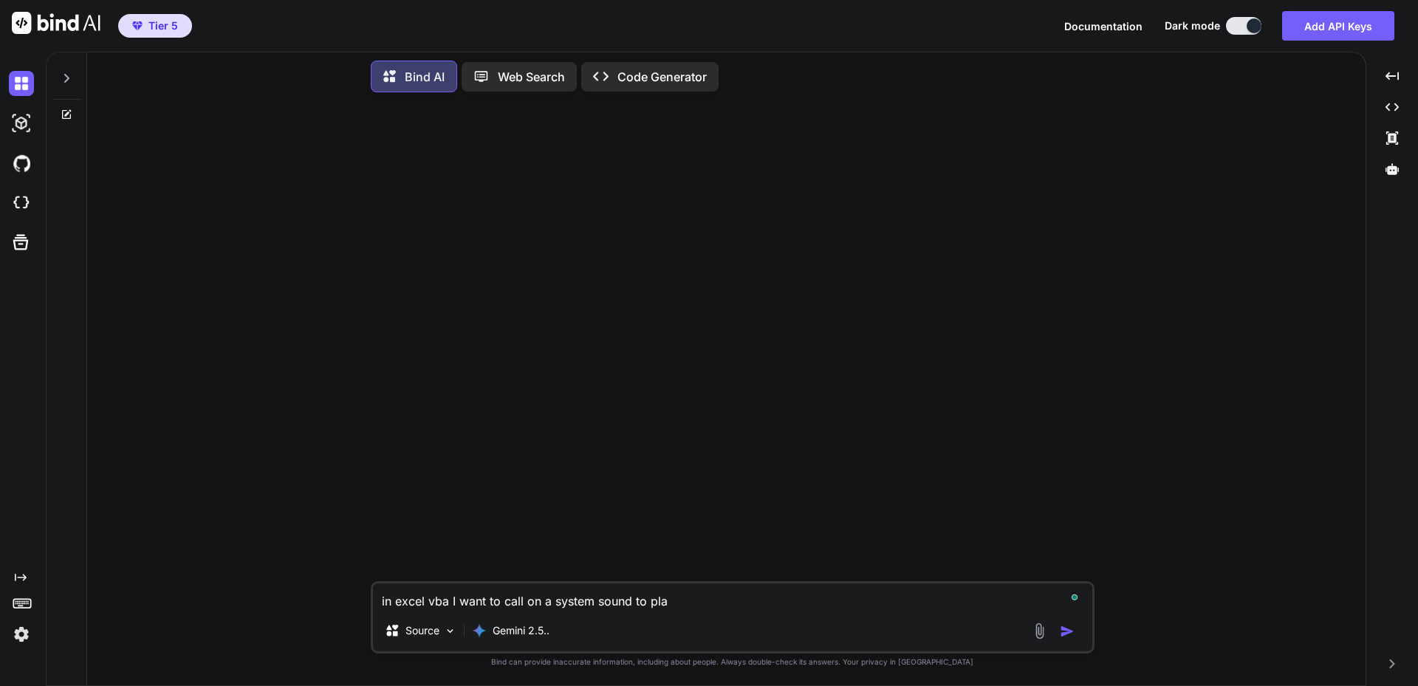
type textarea "in excel vba I want to call on a system sound to play"
type textarea "x"
type textarea "in excel vba I want to call on a system sound to play"
type textarea "x"
type textarea "in excel vba I want to call on a system sound to play w"
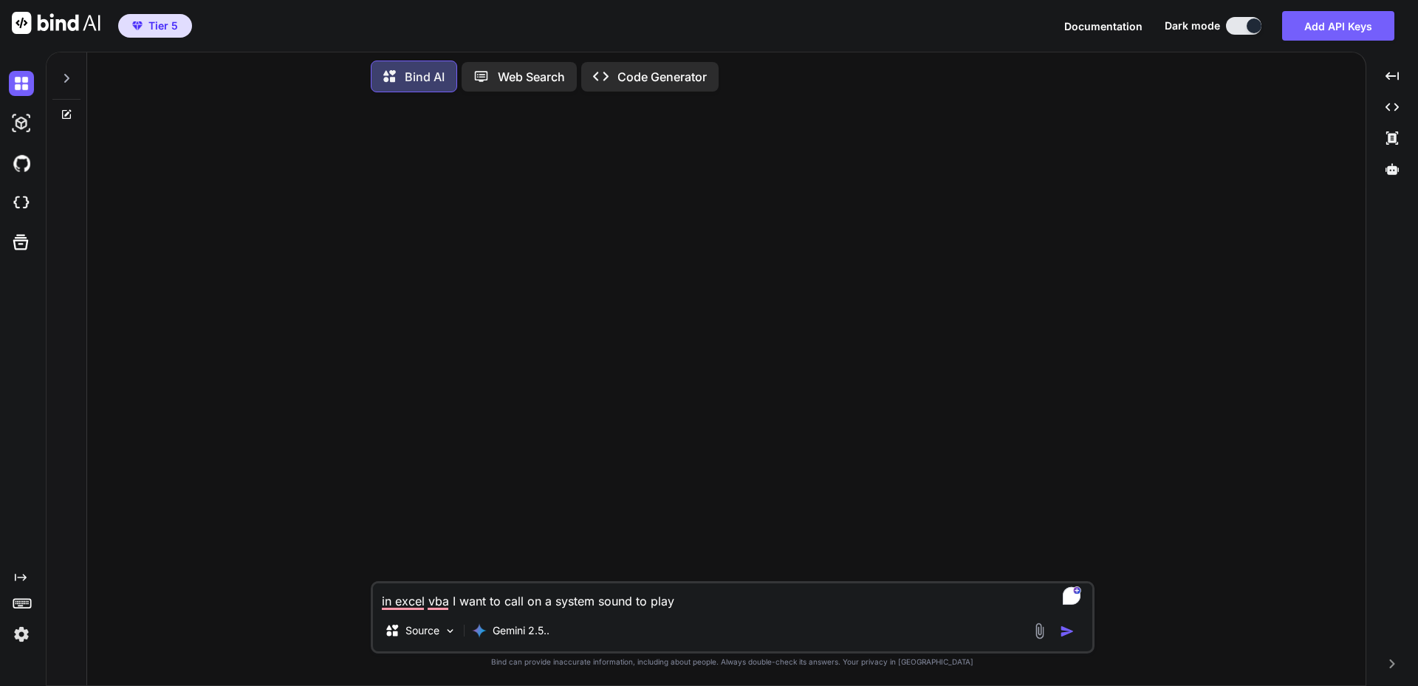
type textarea "x"
type textarea "in excel vba I want to call on a system sound to play wh"
type textarea "x"
type textarea "in excel vba I want to call on a system sound to play whe"
type textarea "x"
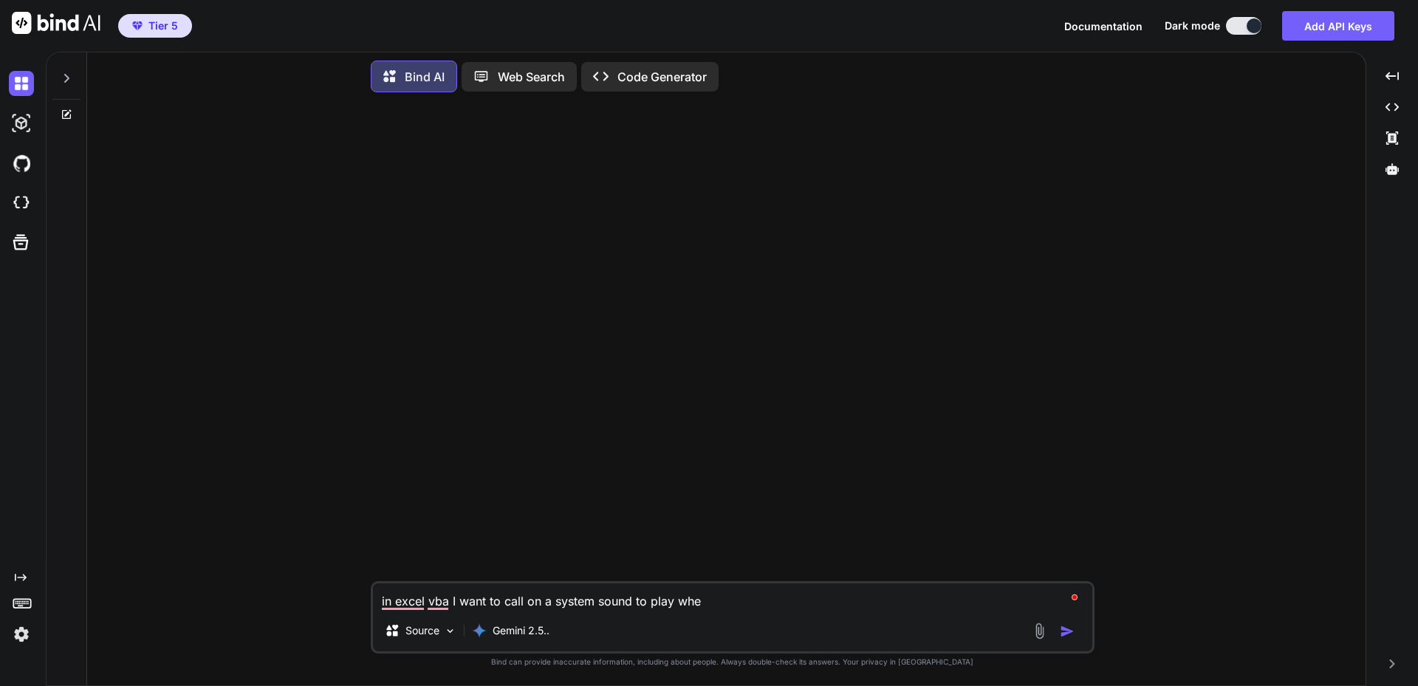
type textarea "in excel vba I want to call on a system sound to play when"
type textarea "x"
type textarea "in excel vba I want to call on a system sound to play when"
type textarea "x"
type textarea "in excel vba I want to call on a system sound to play when t"
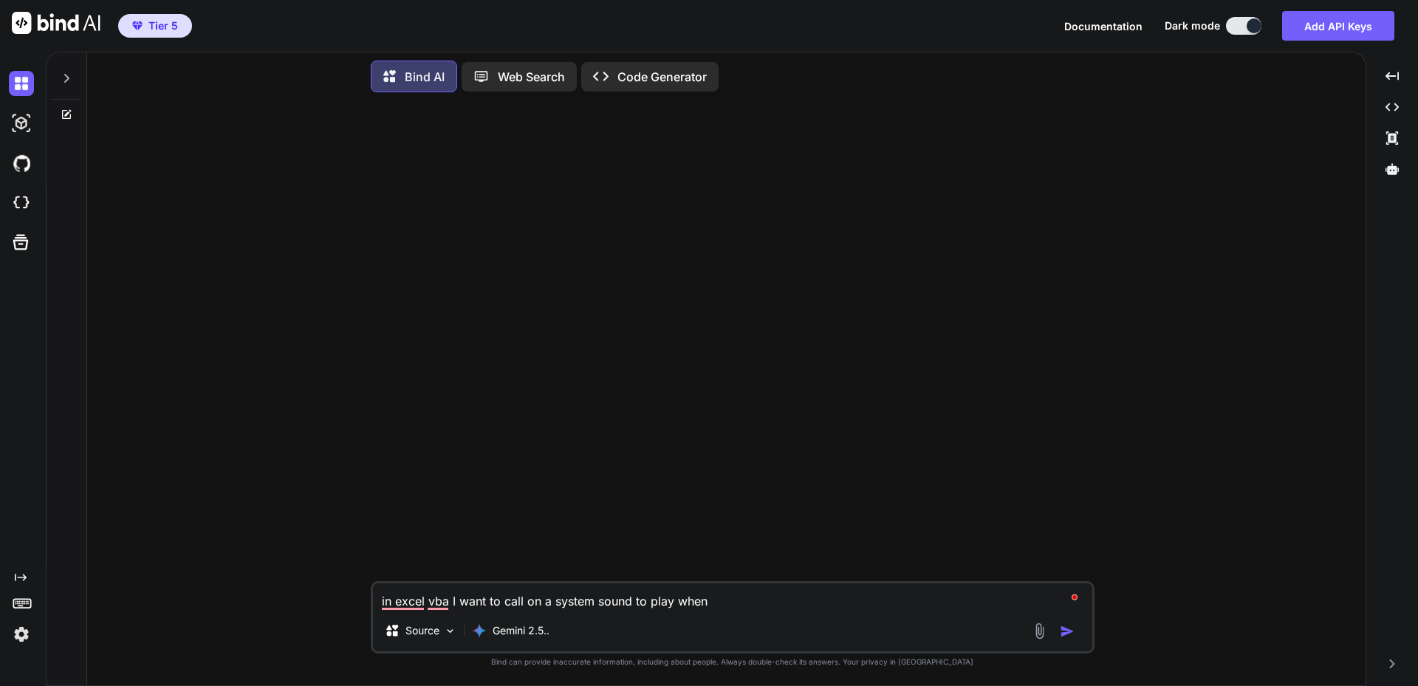
type textarea "x"
type textarea "in excel vba I want to call on a system sound to play when tr"
type textarea "x"
type textarea "in excel vba I want to call on a system sound to play when tri"
type textarea "x"
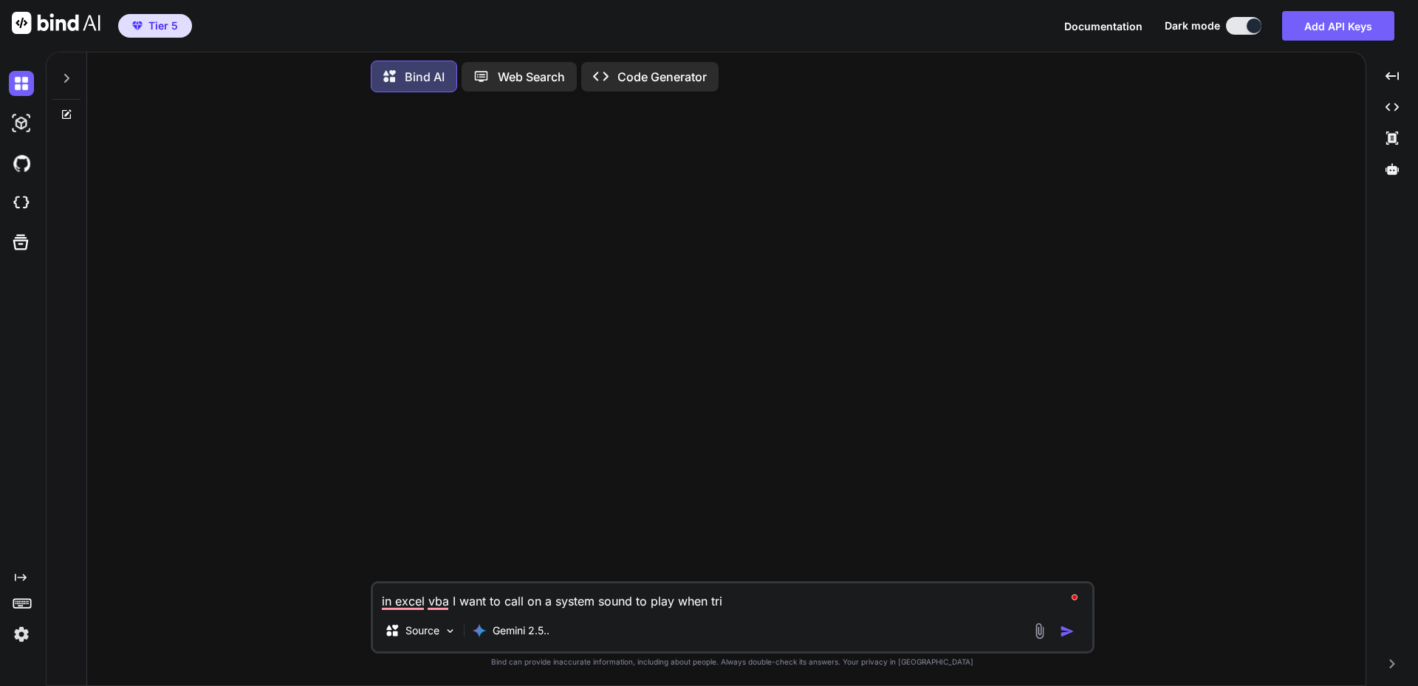
type textarea "in excel vba I want to call on a system sound to play when trig"
type textarea "x"
type textarea "in excel vba I want to call on a system sound to play when [PERSON_NAME]"
type textarea "x"
type textarea "in excel vba I want to call on a system sound to play when trigge"
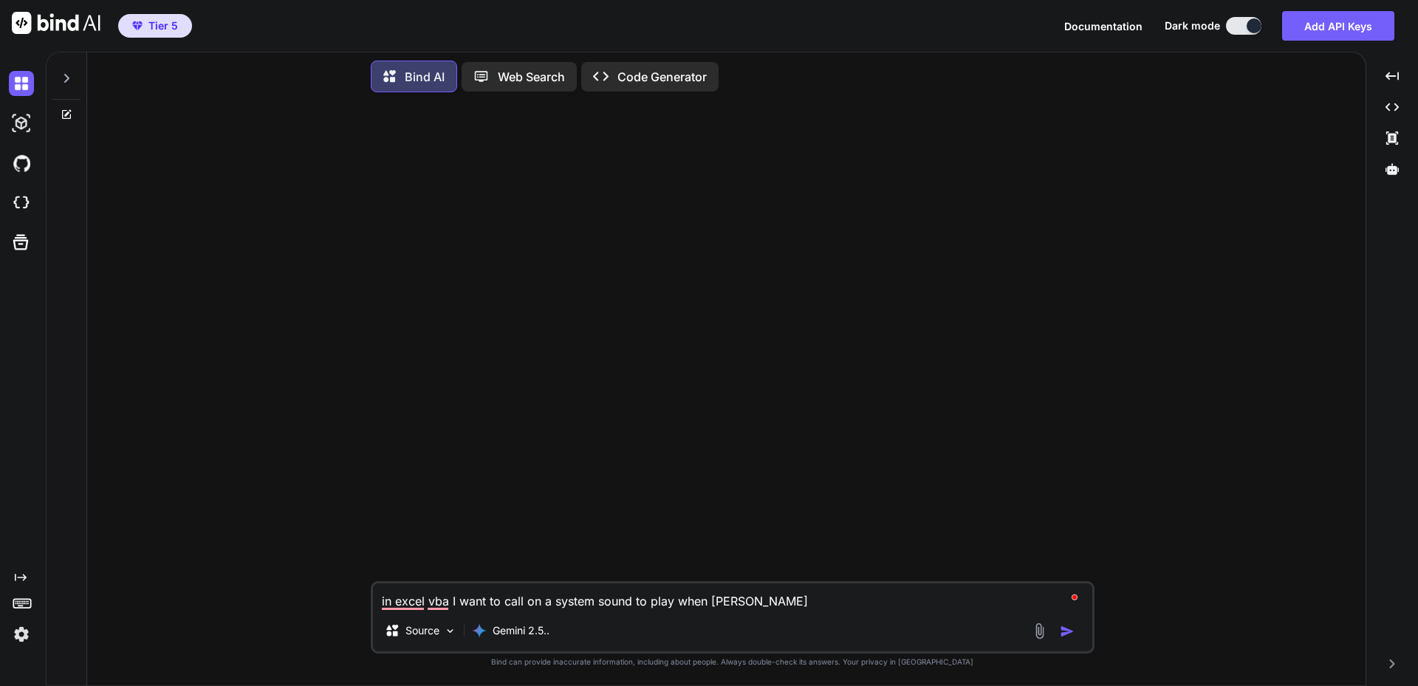
type textarea "x"
type textarea "in excel vba I want to call on a system sound to play when trigger"
type textarea "x"
type textarea "in excel vba I want to call on a system sound to play when triggere"
type textarea "x"
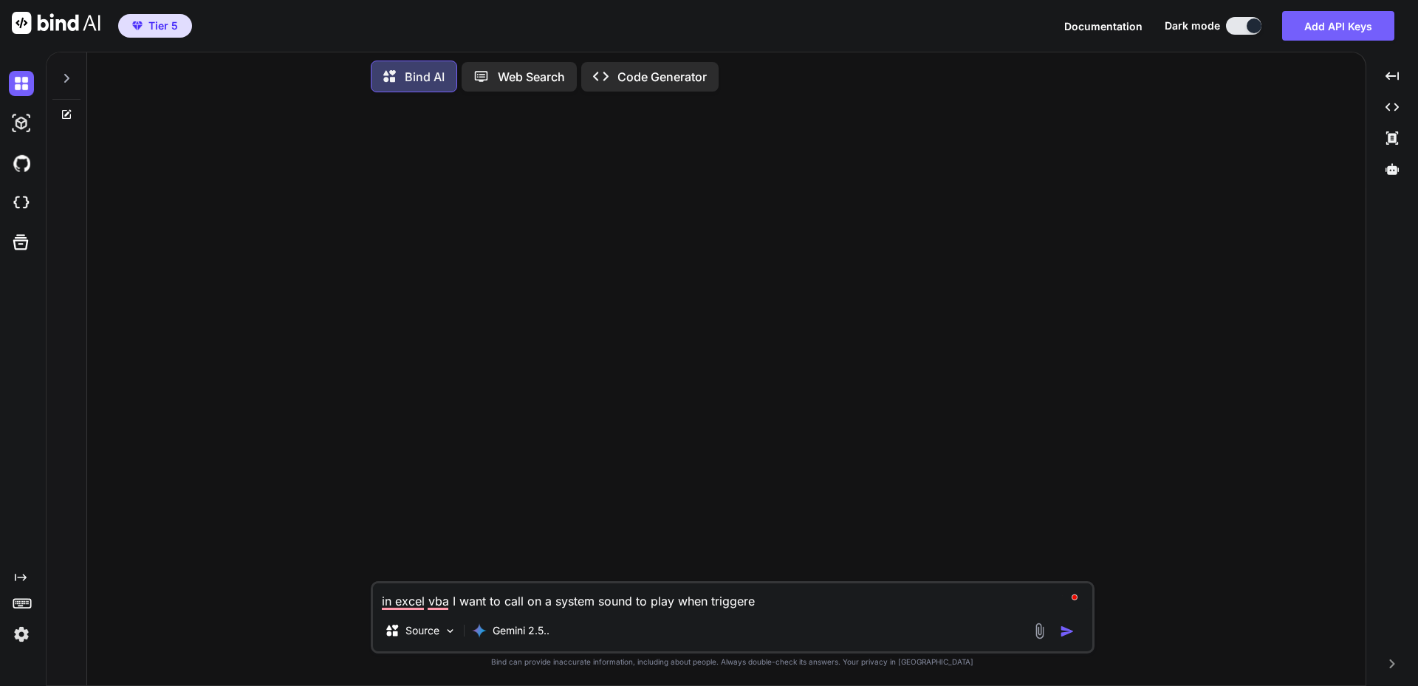
type textarea "in excel vba I want to call on a system sound to play when triggered"
type textarea "x"
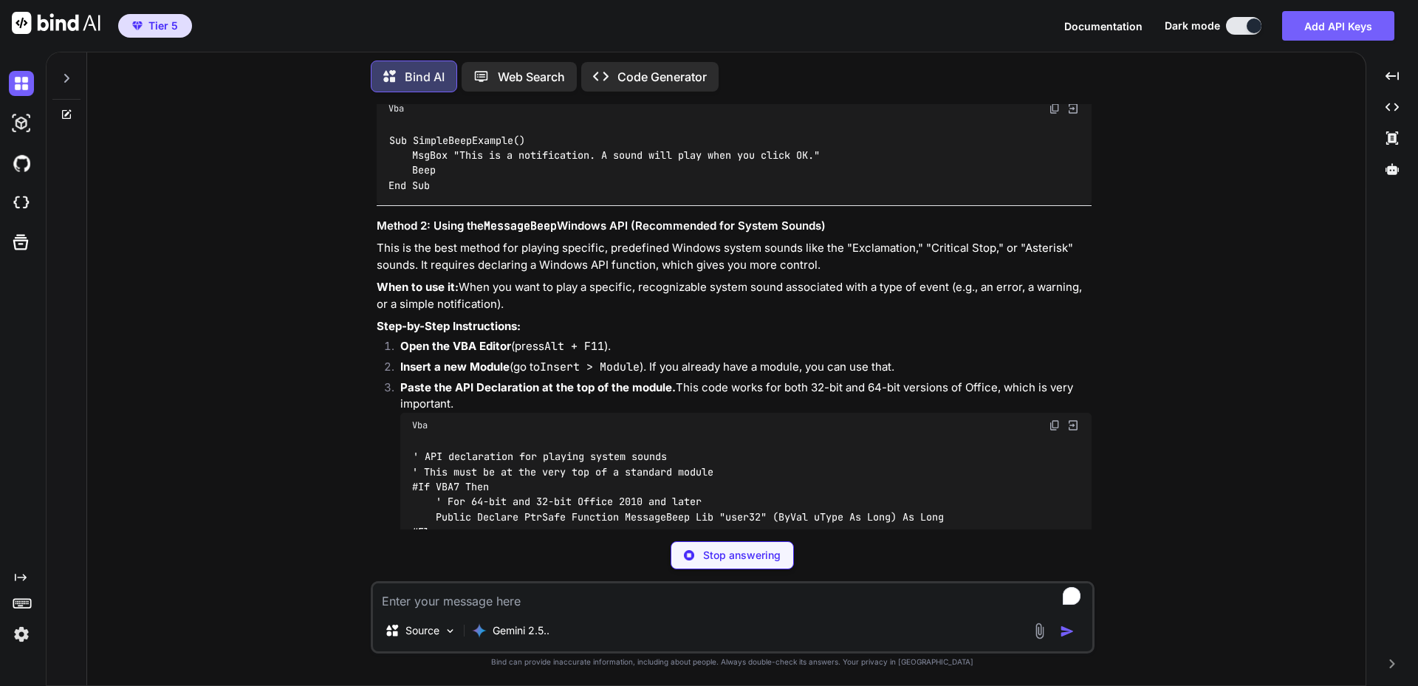
scroll to position [222, 0]
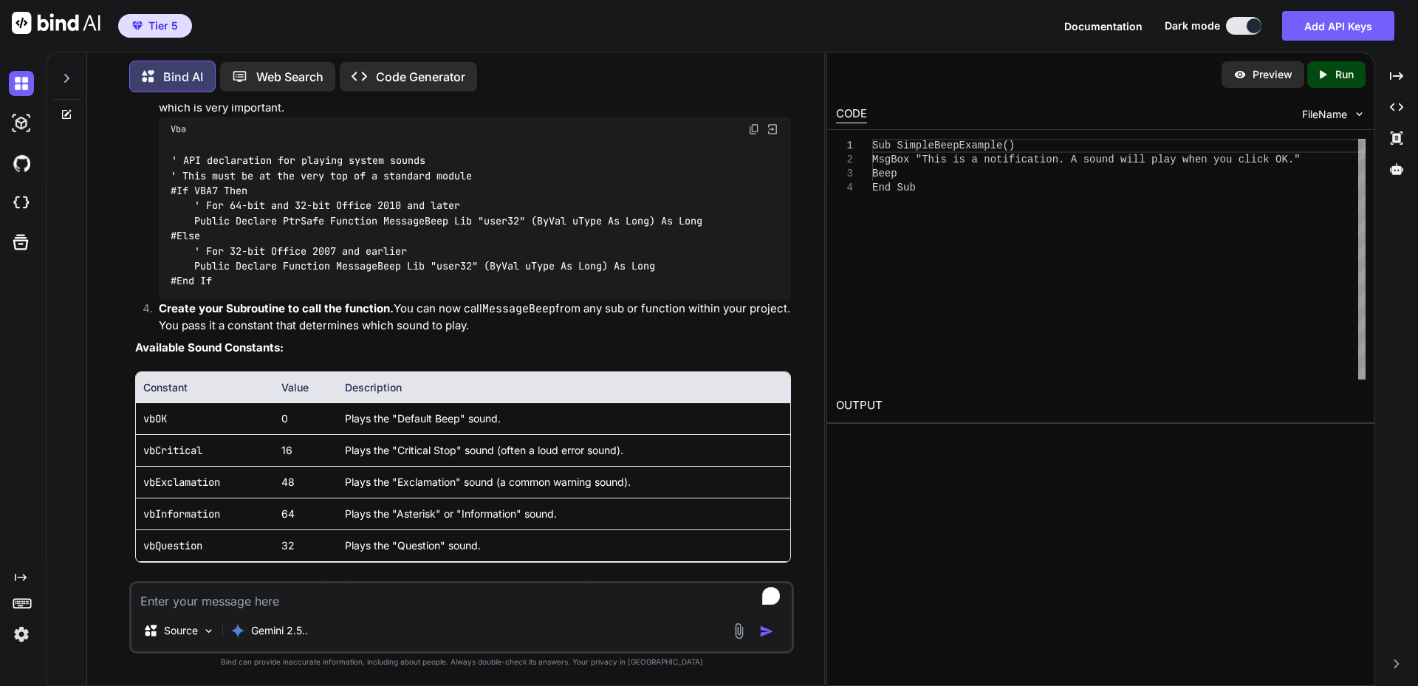
type textarea "x"
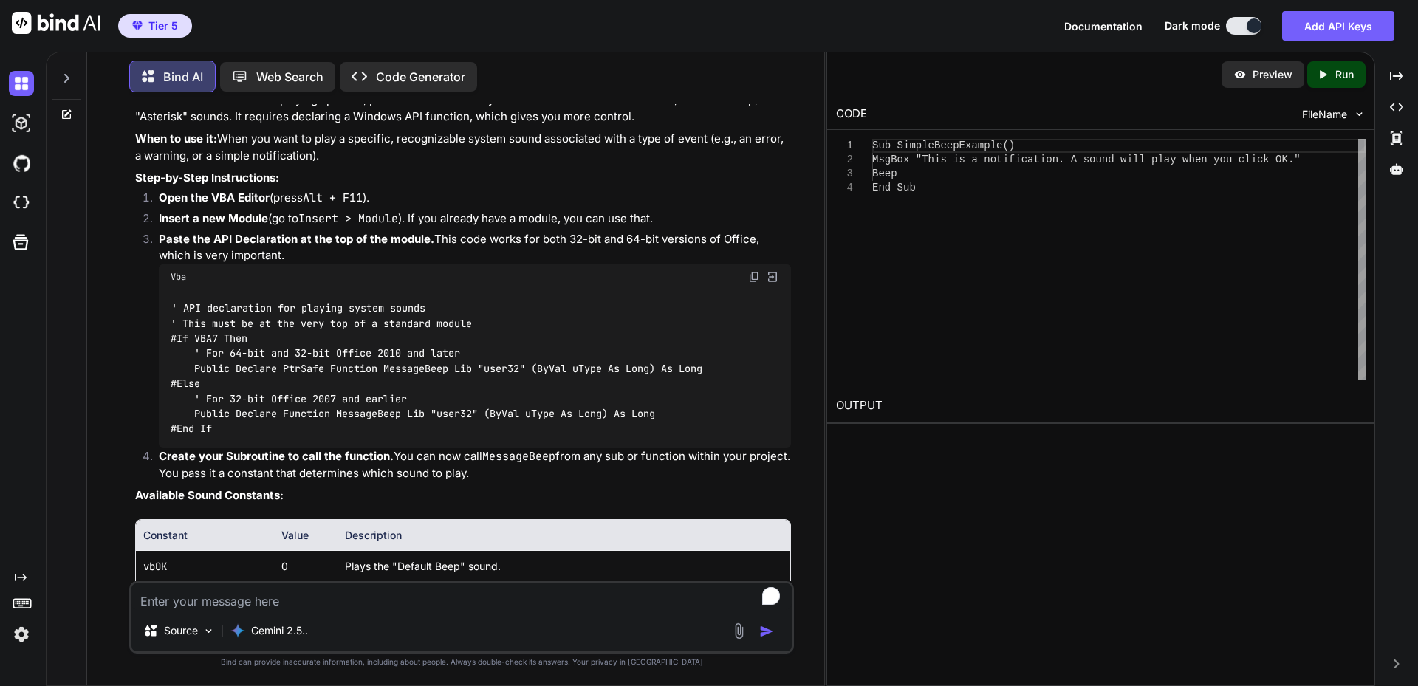
scroll to position [518, 0]
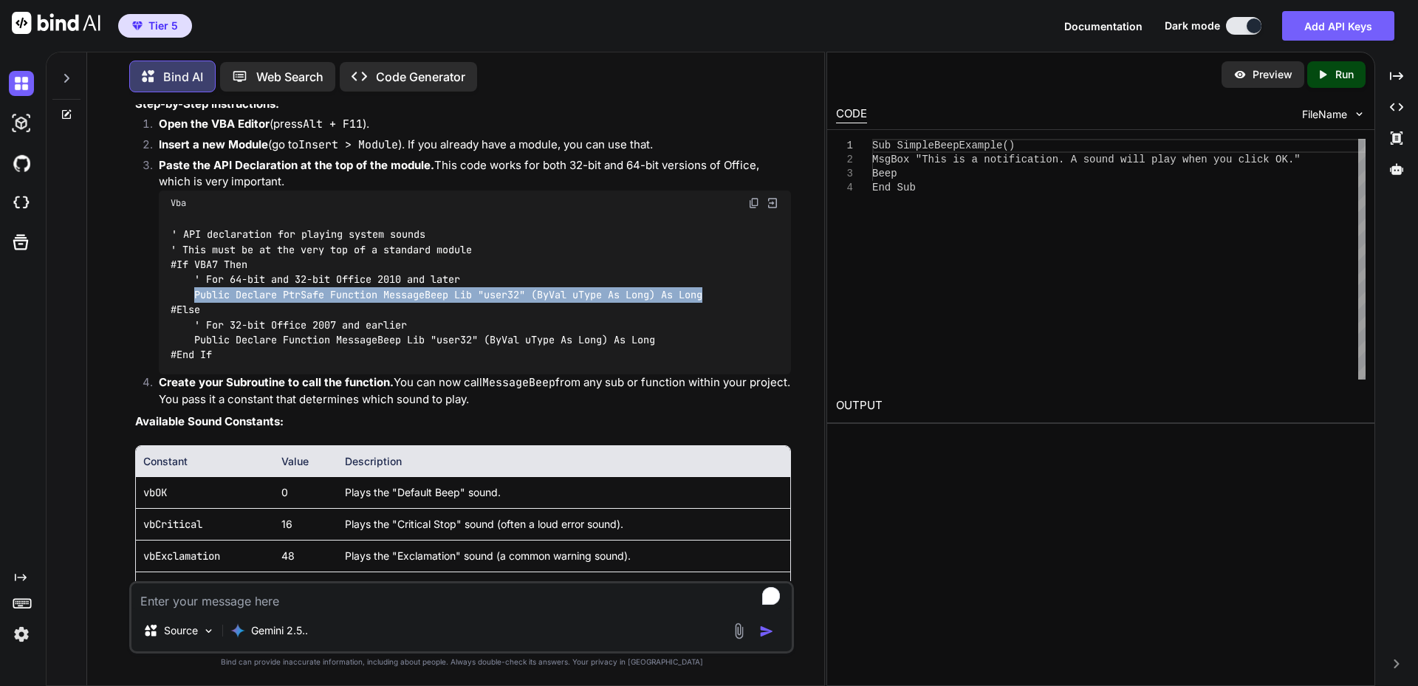
drag, startPoint x: 228, startPoint y: 327, endPoint x: 712, endPoint y: 326, distance: 483.7
click at [702, 326] on code "' API declaration for playing system sounds ' This must be at the very top of a…" at bounding box center [437, 295] width 532 height 136
copy code "Public Declare PtrSafe Function MessageBeep Lib "user32" (ByVal uType As Long) …"
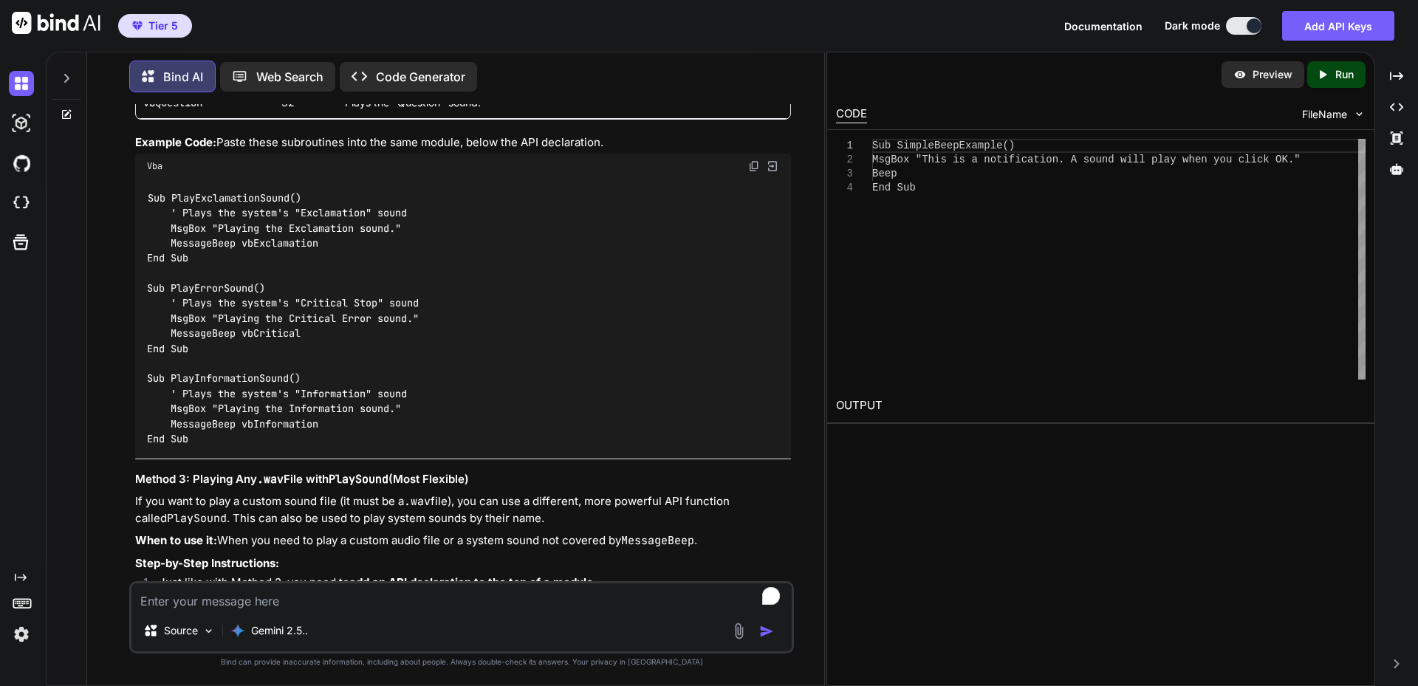
scroll to position [1108, 0]
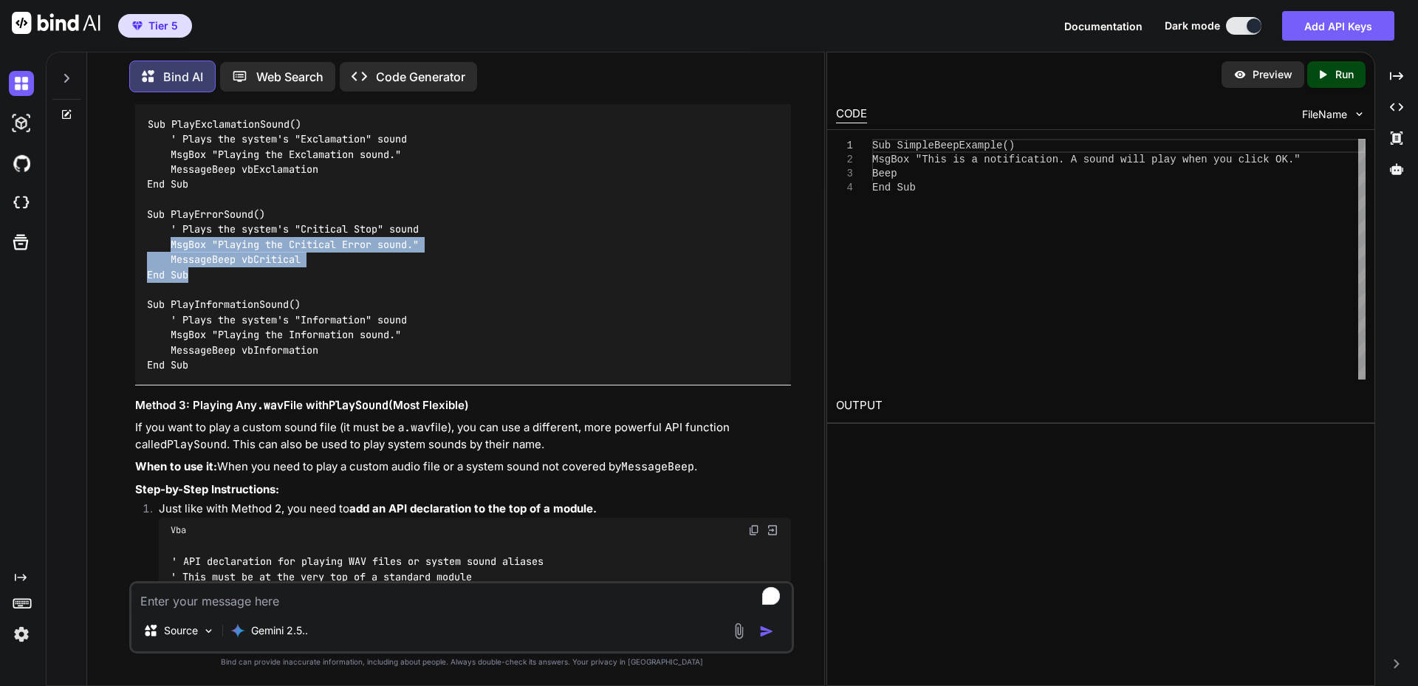
drag, startPoint x: 170, startPoint y: 290, endPoint x: 303, endPoint y: 318, distance: 135.7
click at [303, 318] on div "Sub PlayExclamationSound() ' Plays the system's "Exclamation" sound MsgBox "Pla…" at bounding box center [463, 245] width 656 height 280
drag, startPoint x: 303, startPoint y: 318, endPoint x: 313, endPoint y: 306, distance: 15.2
click at [313, 306] on div "Sub PlayExclamationSound() ' Plays the system's "Exclamation" sound MsgBox "Pla…" at bounding box center [463, 245] width 656 height 280
drag, startPoint x: 309, startPoint y: 310, endPoint x: 171, endPoint y: 309, distance: 137.3
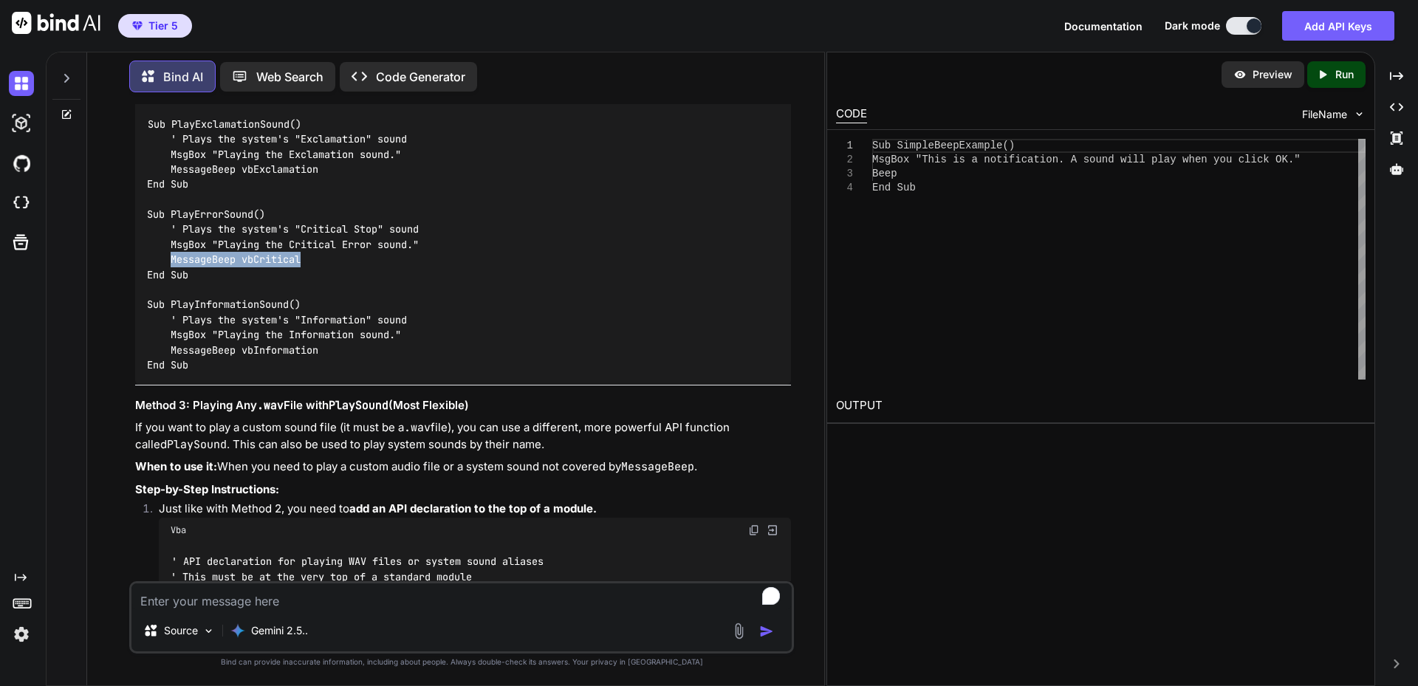
click at [171, 309] on div "Sub PlayExclamationSound() ' Plays the system's "Exclamation" sound MsgBox "Pla…" at bounding box center [463, 245] width 656 height 280
drag, startPoint x: 326, startPoint y: 218, endPoint x: 173, endPoint y: 224, distance: 153.0
click at [173, 224] on div "Sub PlayExclamationSound() ' Plays the system's "Exclamation" sound MsgBox "Pla…" at bounding box center [463, 245] width 656 height 280
copy code "MessageBeep vbExclamation"
drag, startPoint x: 311, startPoint y: 303, endPoint x: 172, endPoint y: 307, distance: 138.9
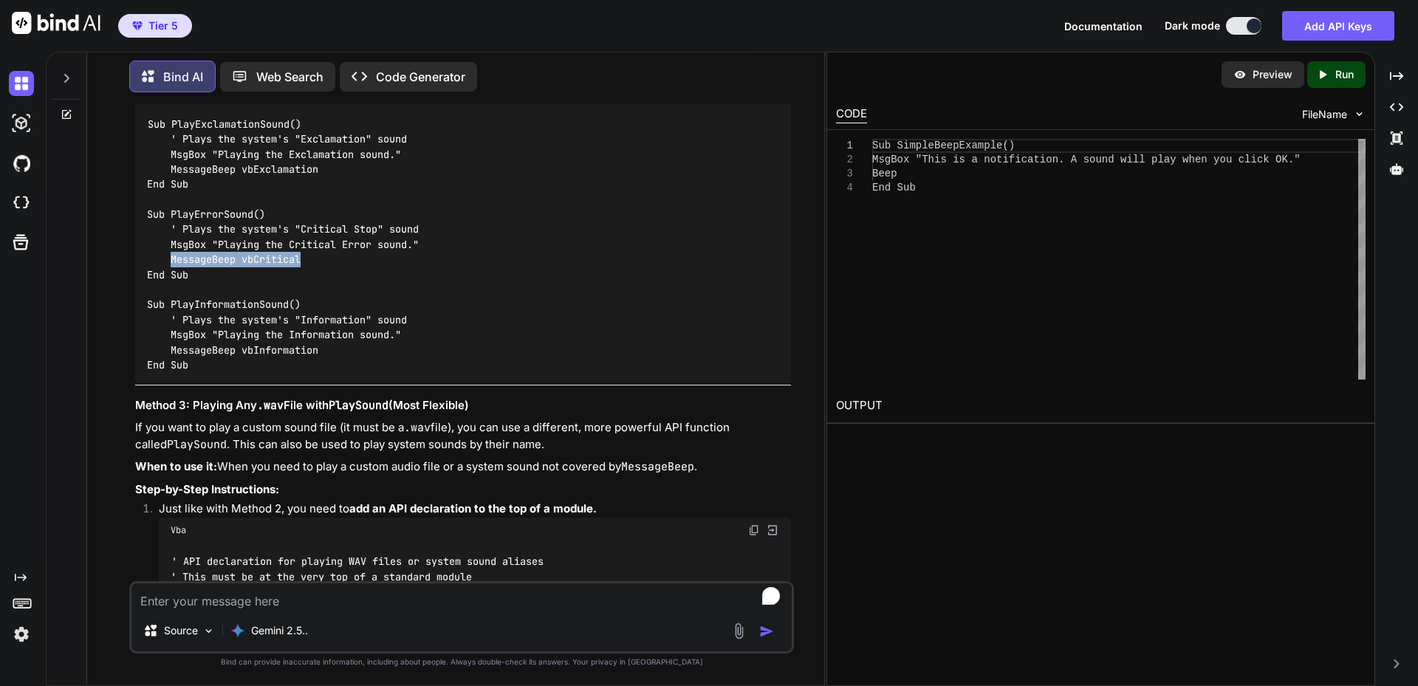
click at [172, 307] on div "Sub PlayExclamationSound() ' Plays the system's "Exclamation" sound MsgBox "Pla…" at bounding box center [463, 245] width 656 height 280
copy code "MessageBeep vbCritical"
drag, startPoint x: 334, startPoint y: 397, endPoint x: 170, endPoint y: 396, distance: 163.9
click at [170, 385] on div "Sub PlayExclamationSound() ' Plays the system's "Exclamation" sound MsgBox "Pla…" at bounding box center [463, 245] width 656 height 280
copy code "MessageBeep vbInformation"
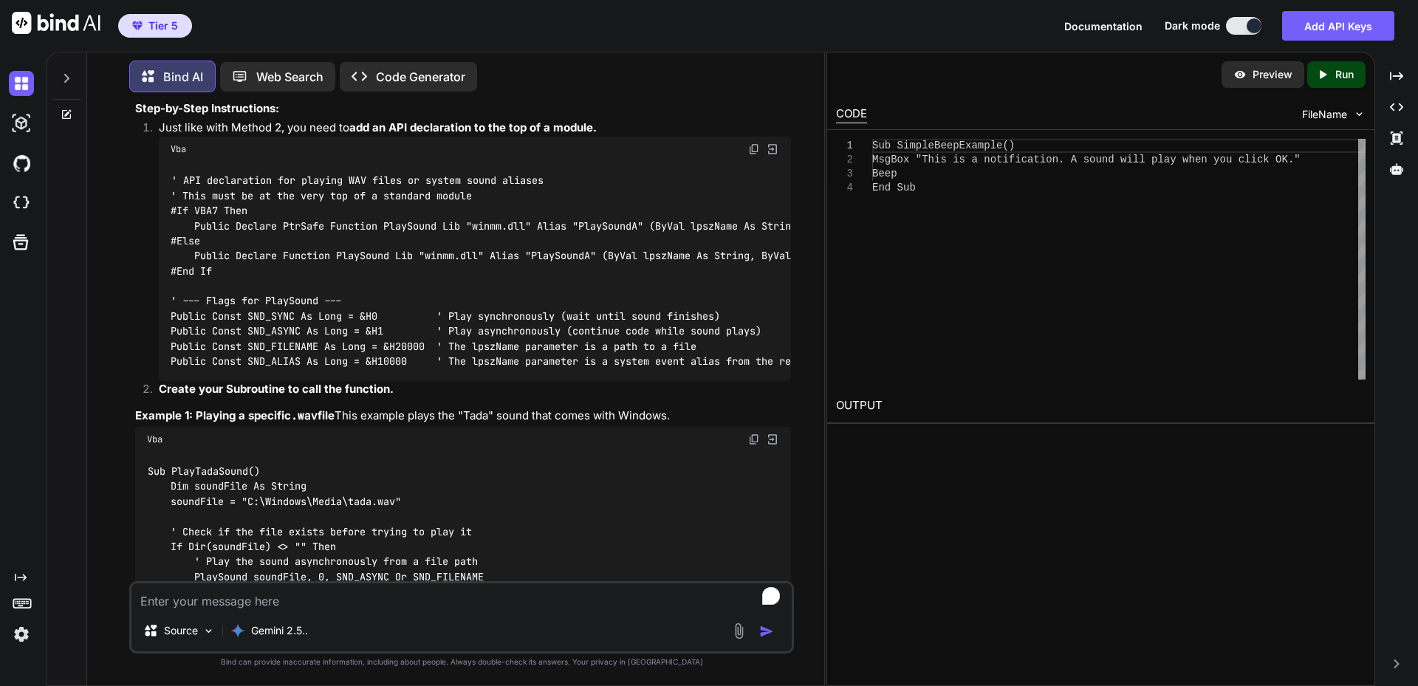
scroll to position [1932, 0]
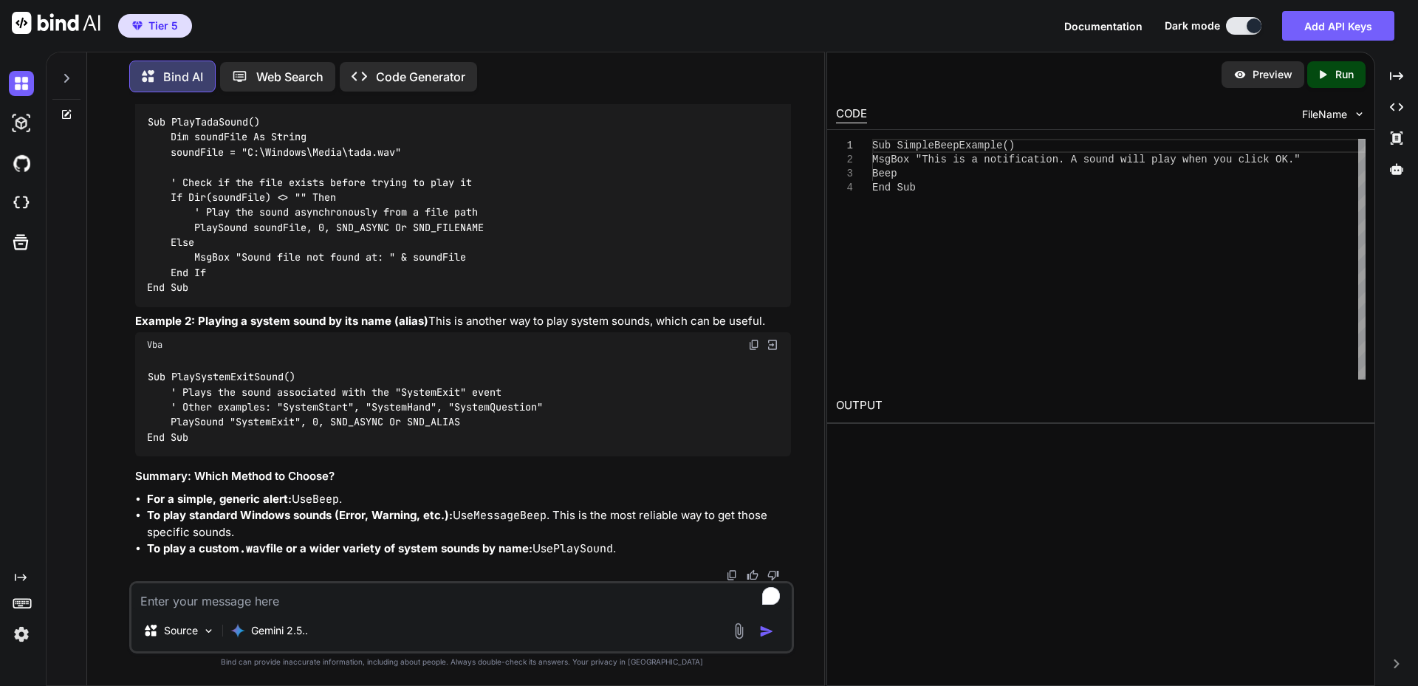
click at [365, 606] on textarea "To enrich screen reader interactions, please activate Accessibility in Grammarl…" at bounding box center [461, 596] width 660 height 27
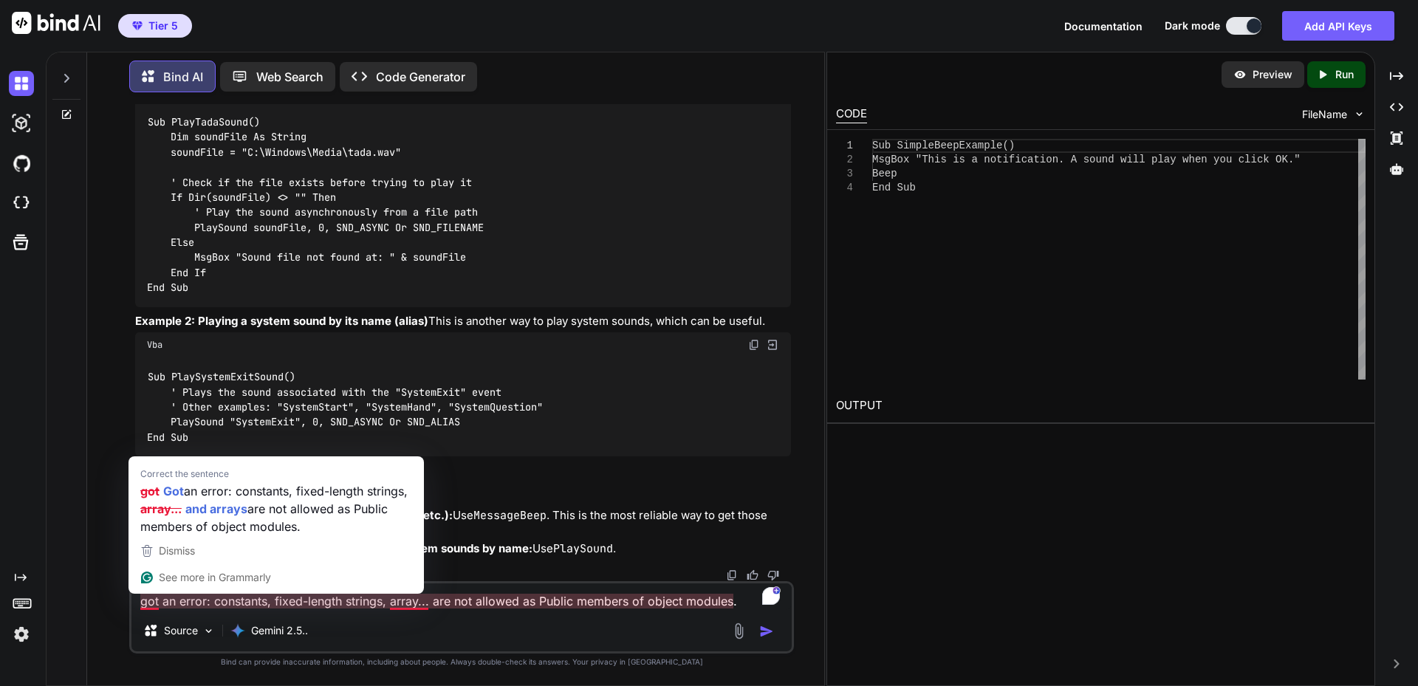
click at [140, 601] on textarea "got an error: constants, fixed-length strings, array... are not allowed as Publ…" at bounding box center [461, 596] width 660 height 27
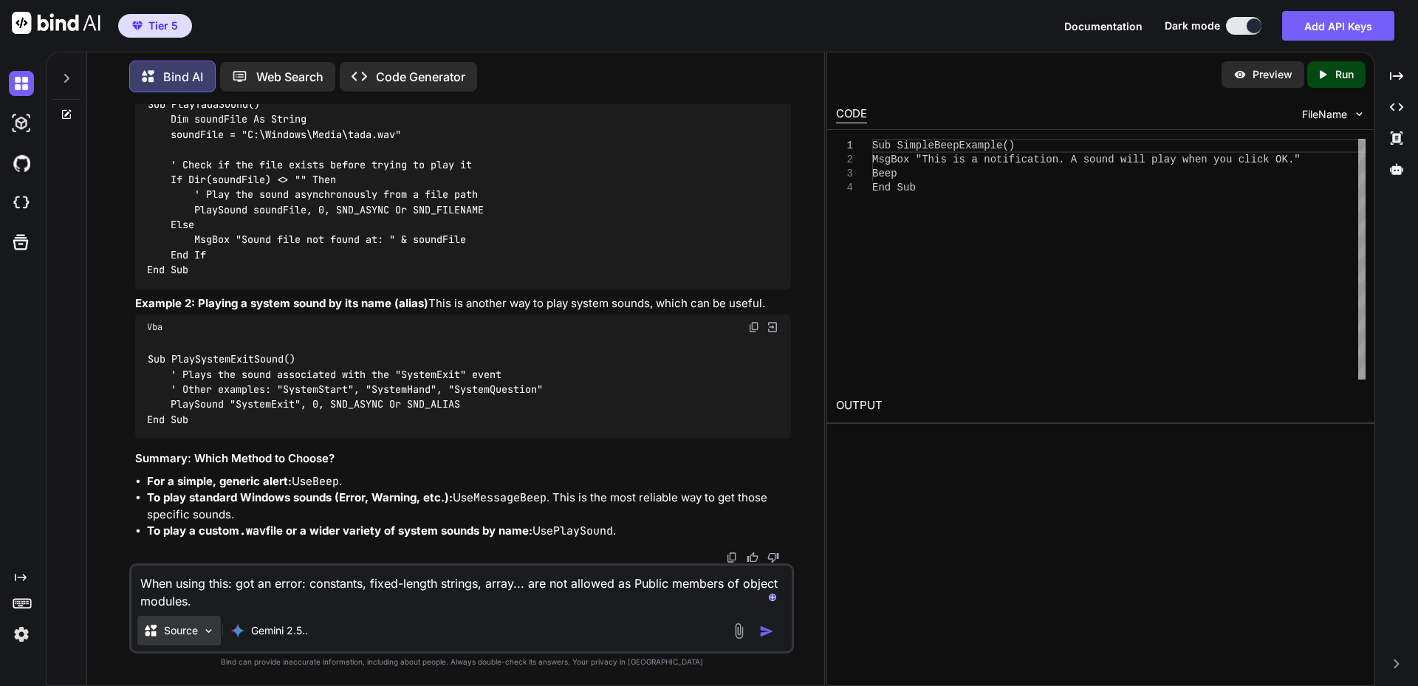
paste textarea "Public Declare PtrSafe Function MessageBeep Lib "user32" (ByVal uType As Long) …"
type textarea "When using this: Public Declare PtrSafe Function MessageBeep Lib "user32" (ByVa…"
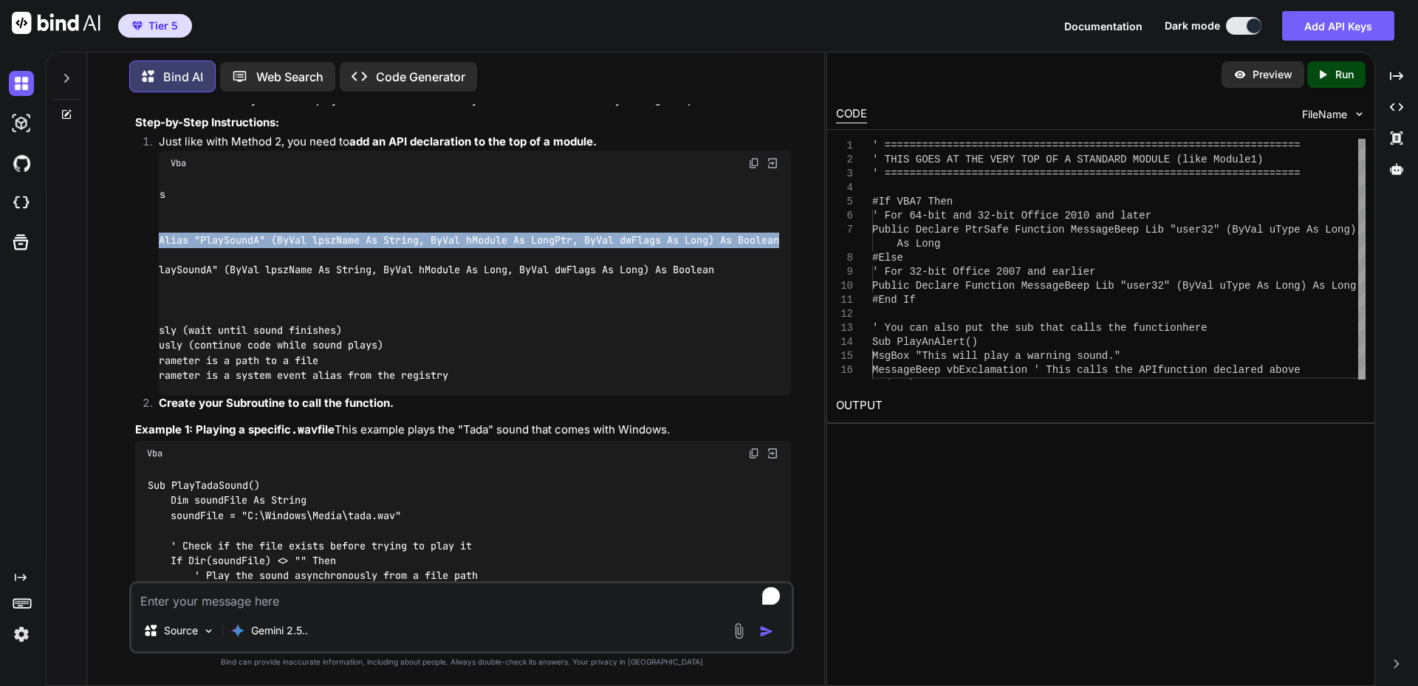
scroll to position [0, 398]
drag, startPoint x: 196, startPoint y: 287, endPoint x: 778, endPoint y: 284, distance: 582.6
click at [778, 284] on code "' API declaration for playing WAV files or system sound aliases ' This must be …" at bounding box center [286, 285] width 987 height 196
copy code "Public Declare PtrSafe Function PlaySound Lib "winmm.dll" Alias "PlaySoundA" (B…"
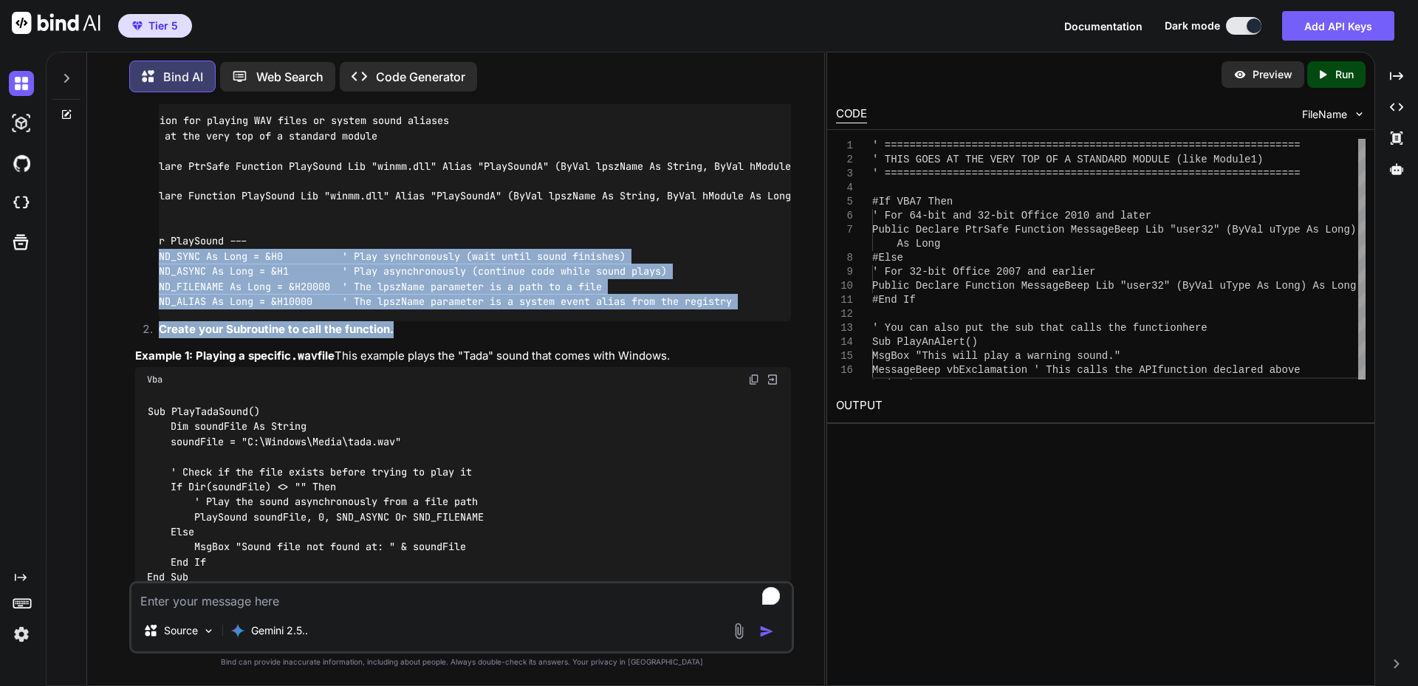
scroll to position [0, 133]
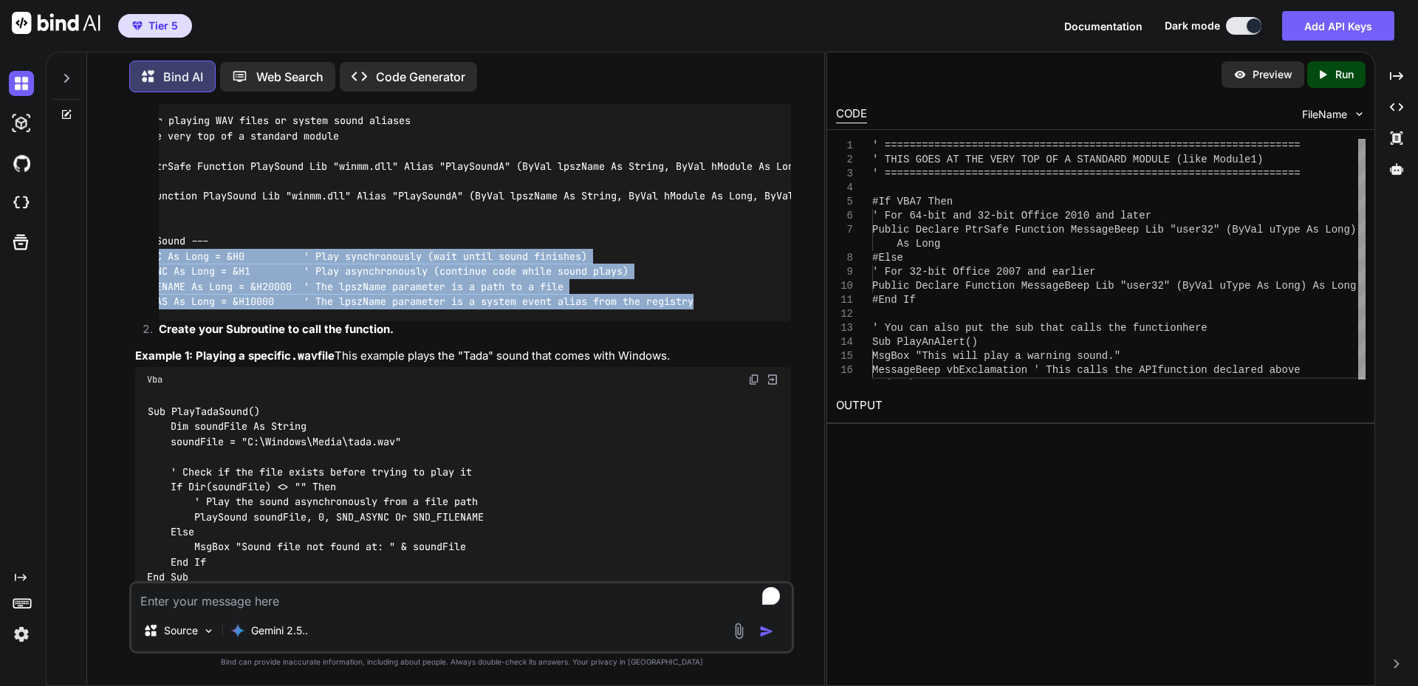
drag, startPoint x: 169, startPoint y: 302, endPoint x: 717, endPoint y: 352, distance: 550.2
click at [717, 321] on div "' API declaration for playing WAV files or system sound aliases ' This must be …" at bounding box center [475, 211] width 632 height 219
copy code "Public Const SND_SYNC As Long = &H0 ' Play synchronously (wait until sound fini…"
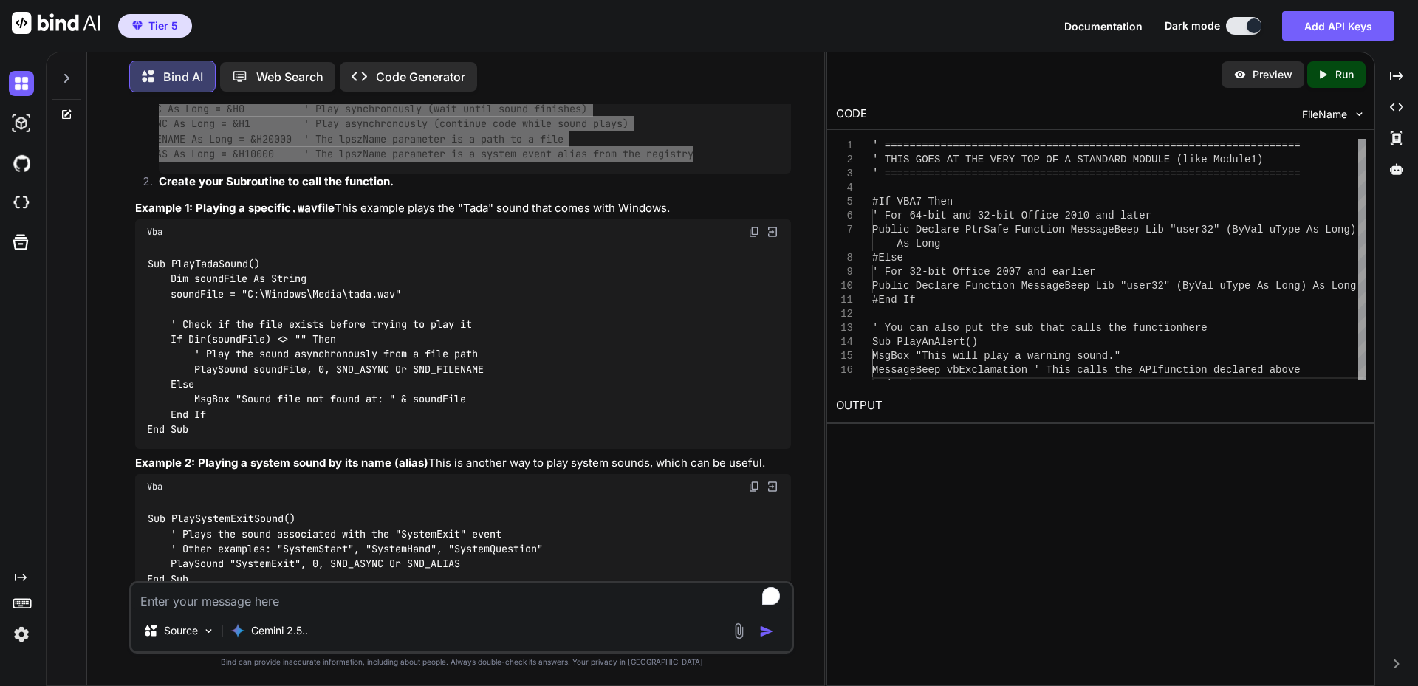
scroll to position [1771, 0]
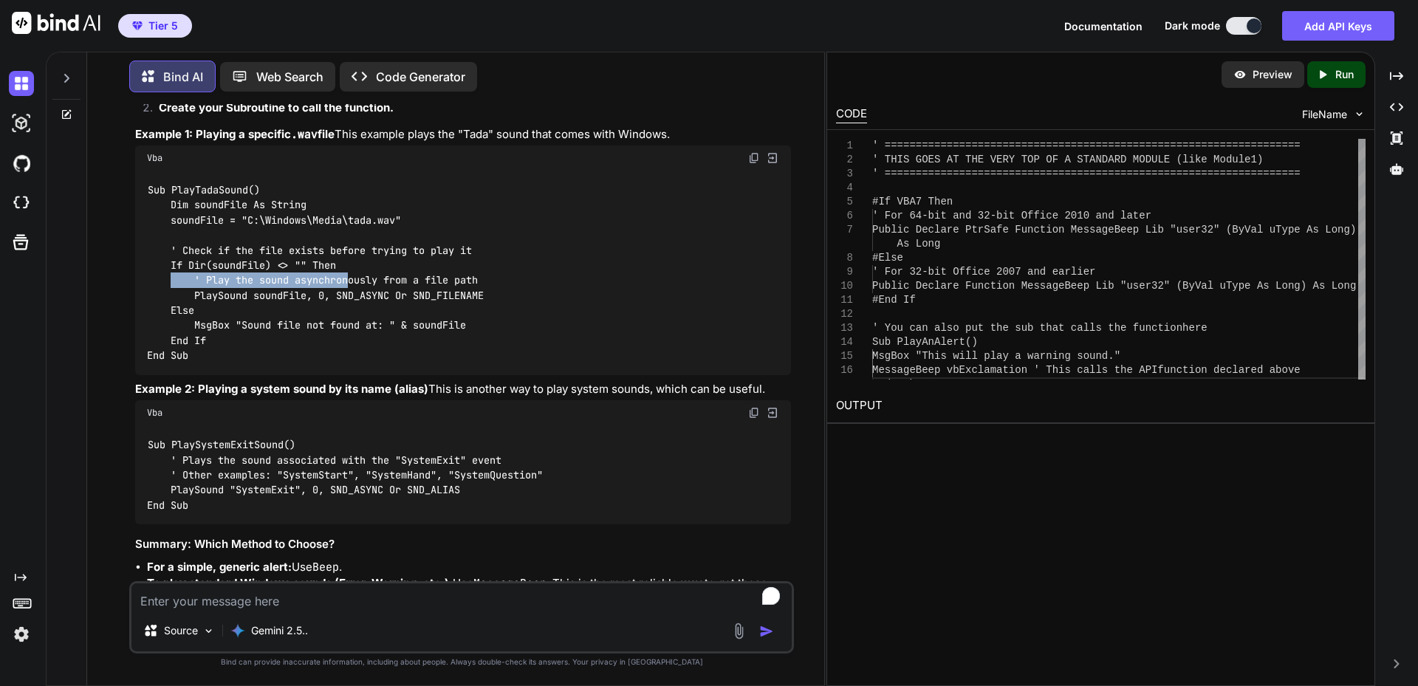
drag, startPoint x: 172, startPoint y: 356, endPoint x: 350, endPoint y: 363, distance: 178.1
click at [350, 363] on code "Sub PlayTadaSound() Dim soundFile As String soundFile = "C:\Windows\Media\tada.…" at bounding box center [315, 272] width 337 height 181
copy code "' Play the sound asynchron"
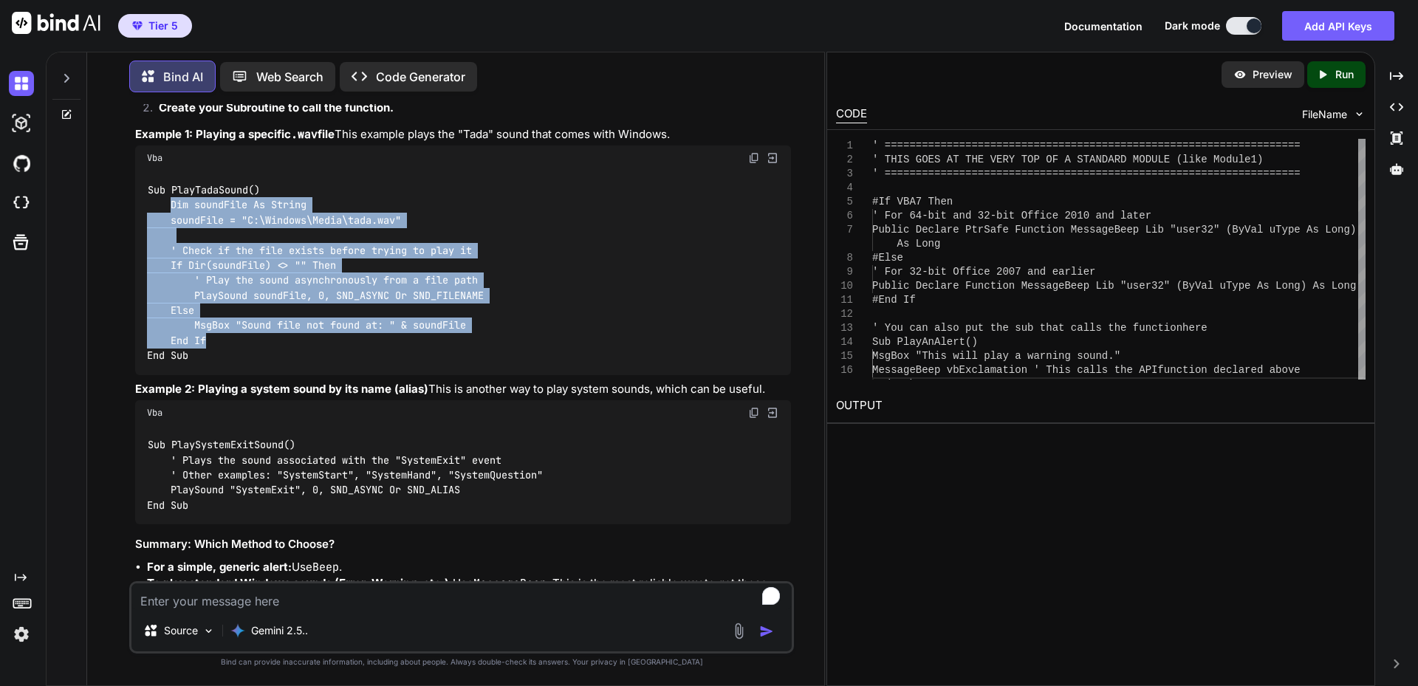
drag, startPoint x: 173, startPoint y: 281, endPoint x: 530, endPoint y: 418, distance: 382.6
click at [530, 375] on div "Sub PlayTadaSound() Dim soundFile As String soundFile = "C:\Windows\Media\tada.…" at bounding box center [463, 273] width 656 height 205
copy code "Dim soundFile As String soundFile = "C:\Windows\Media\tada.wav" ' Check if the …"
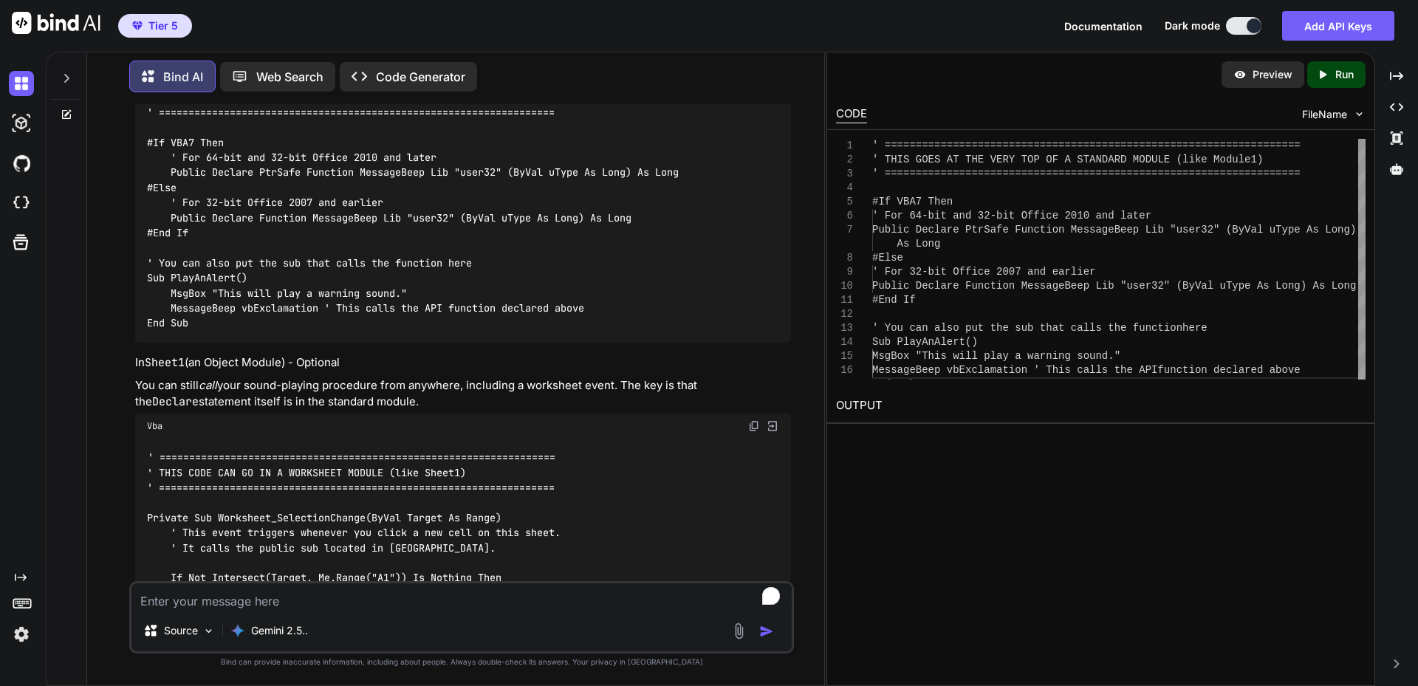
scroll to position [3321, 0]
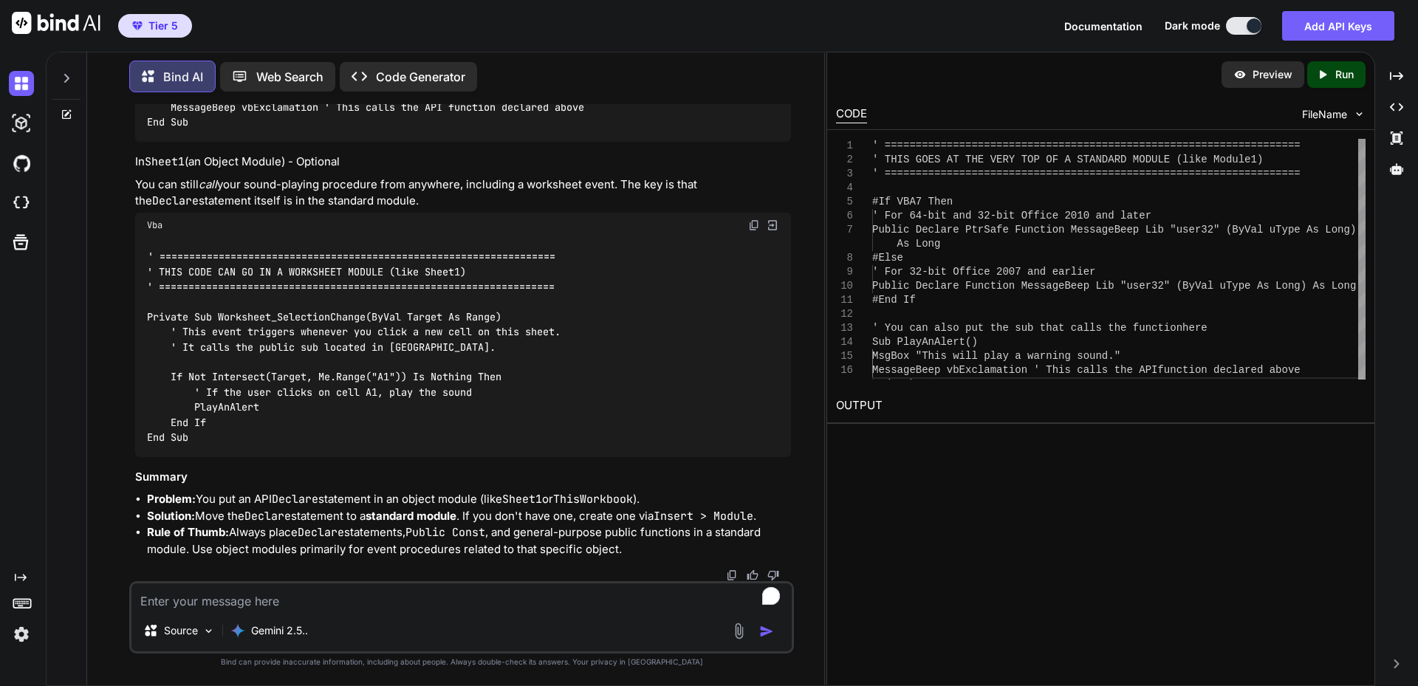
click at [444, 595] on textarea "To enrich screen reader interactions, please activate Accessibility in Grammarl…" at bounding box center [461, 596] width 660 height 27
type textarea "using the play wav file option, is it possible to play the file from a url vers…"
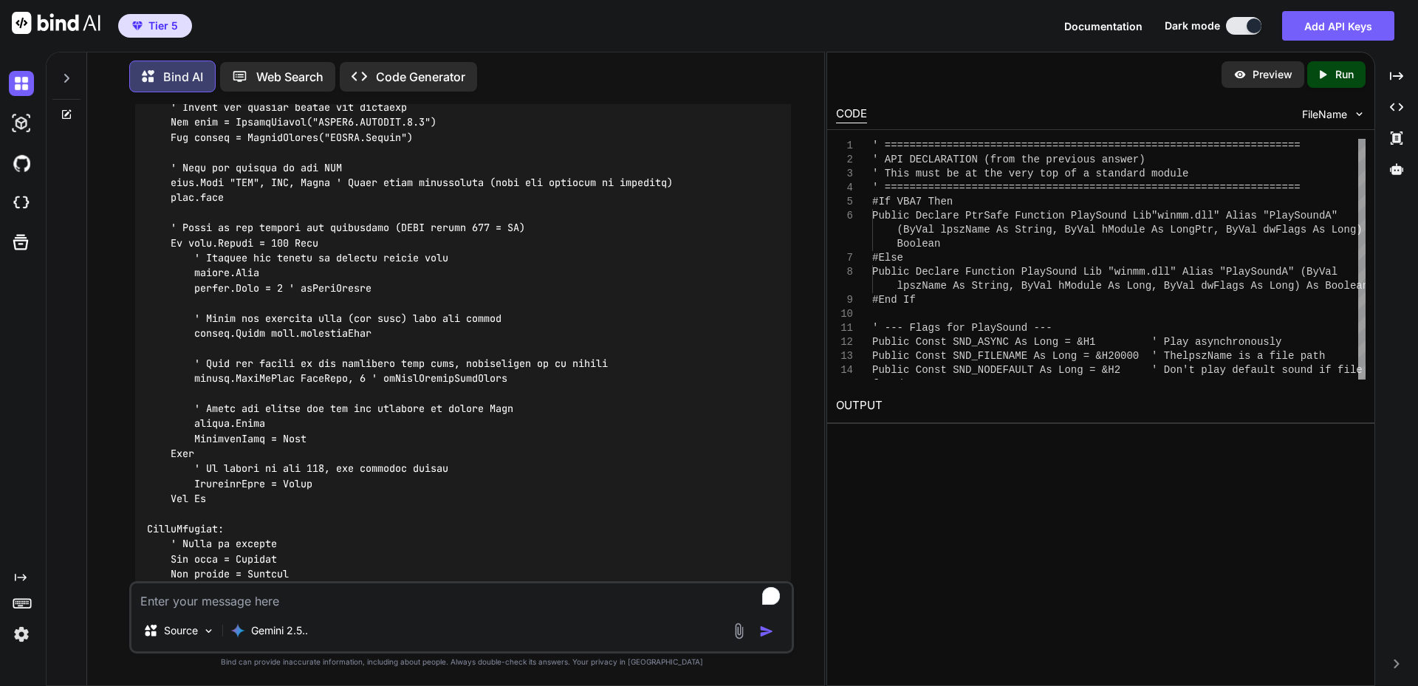
scroll to position [5471, 0]
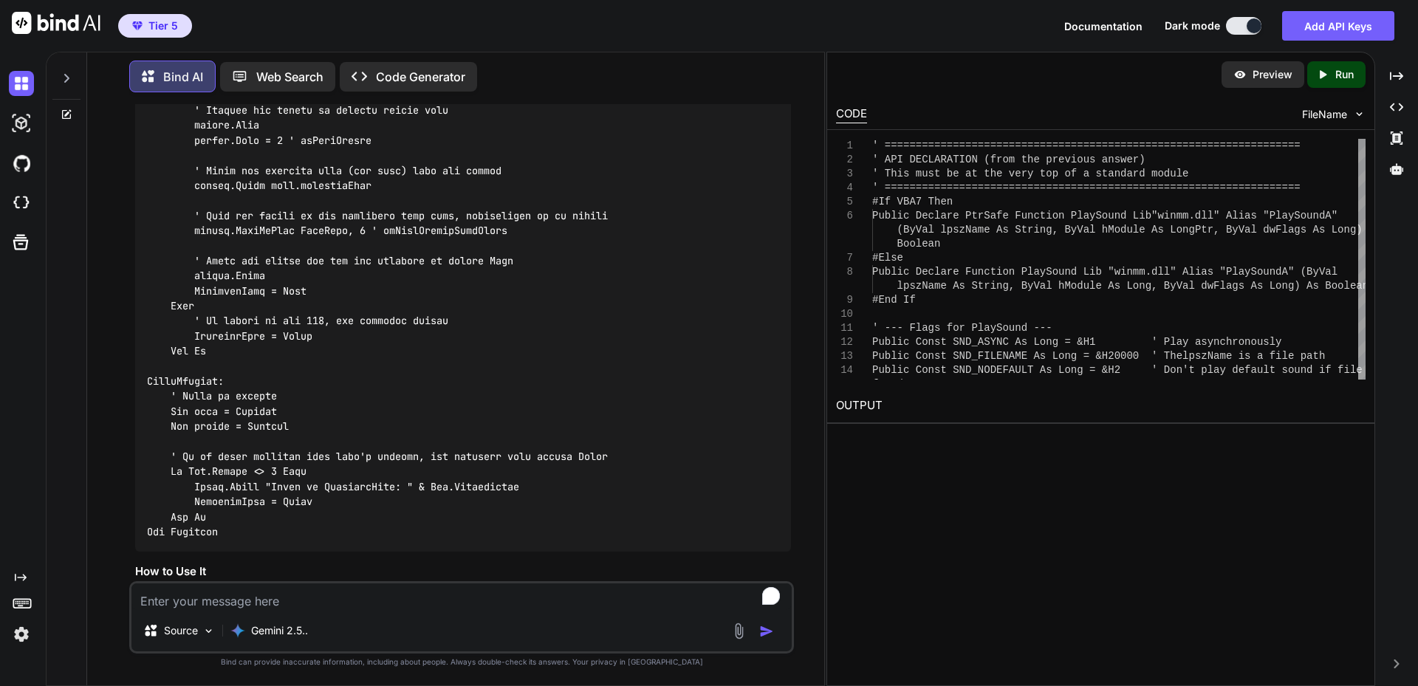
click at [70, 75] on icon at bounding box center [67, 78] width 12 height 12
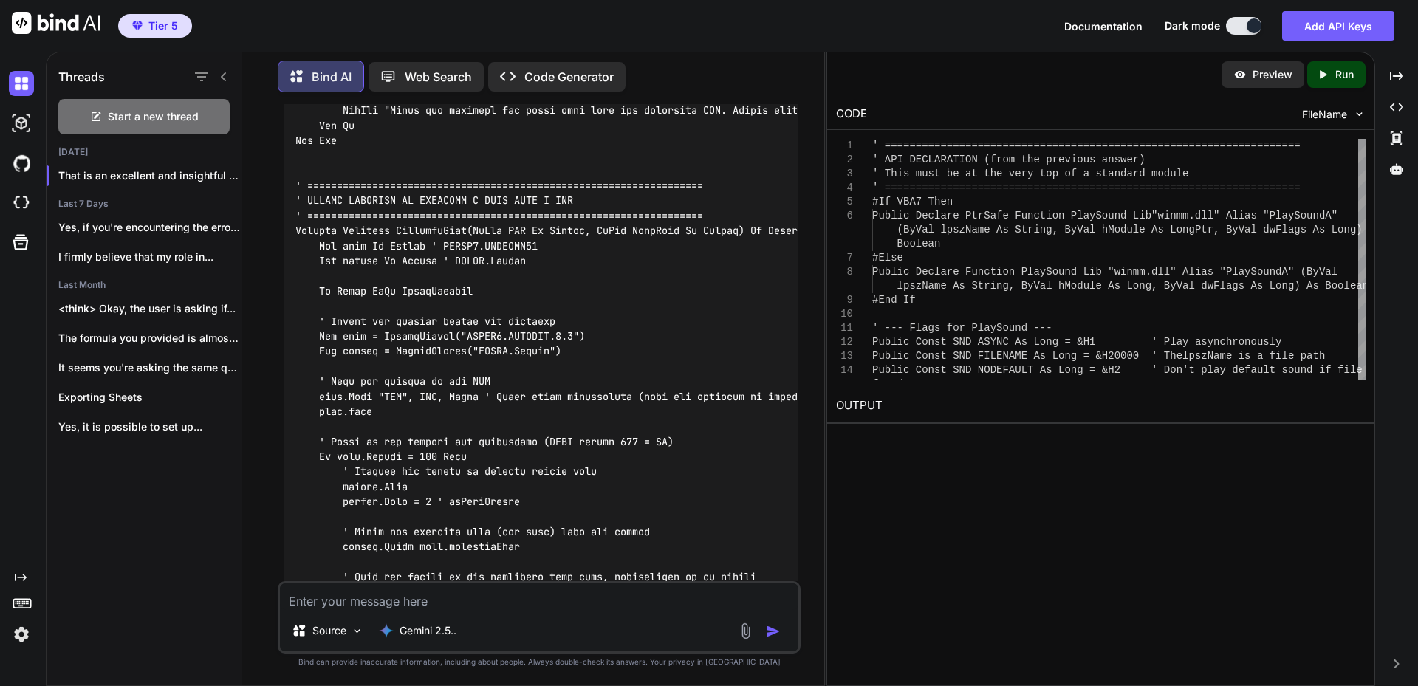
scroll to position [5855, 0]
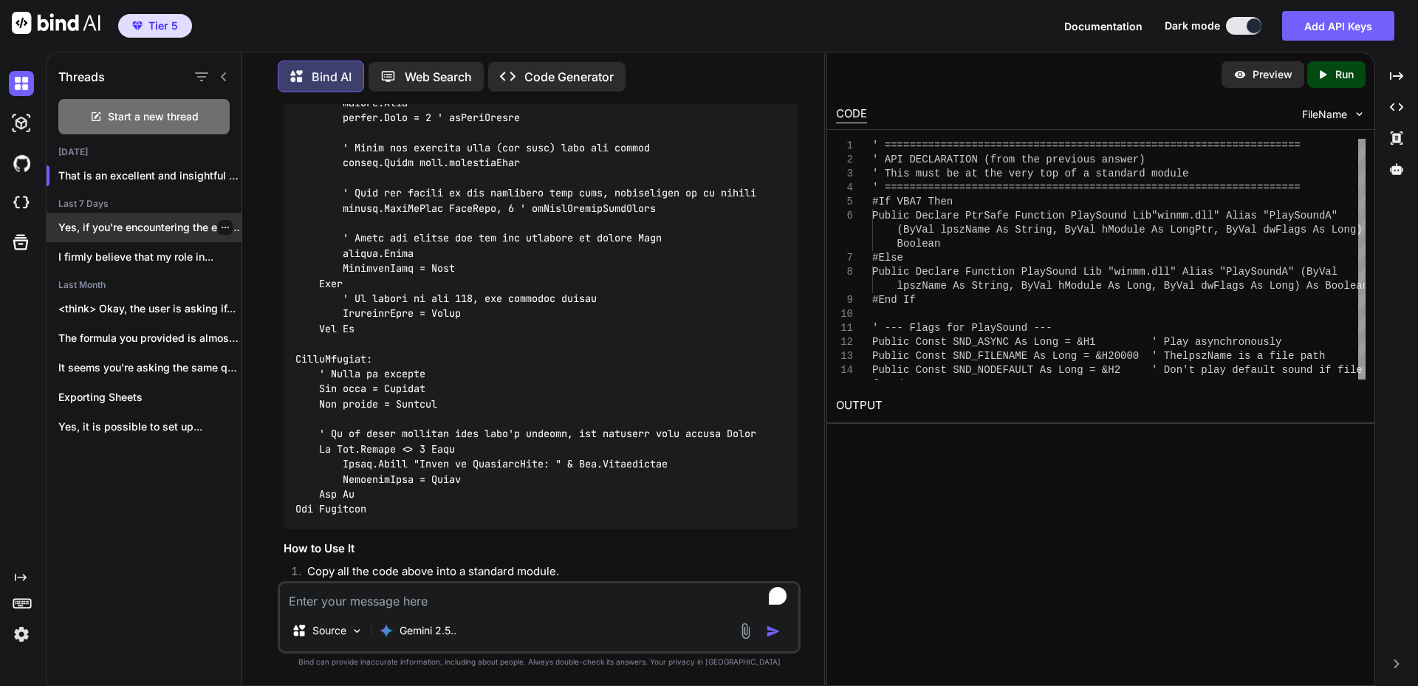
click at [164, 227] on p "Yes, if you're encountering the error "Cannot..." at bounding box center [149, 227] width 183 height 15
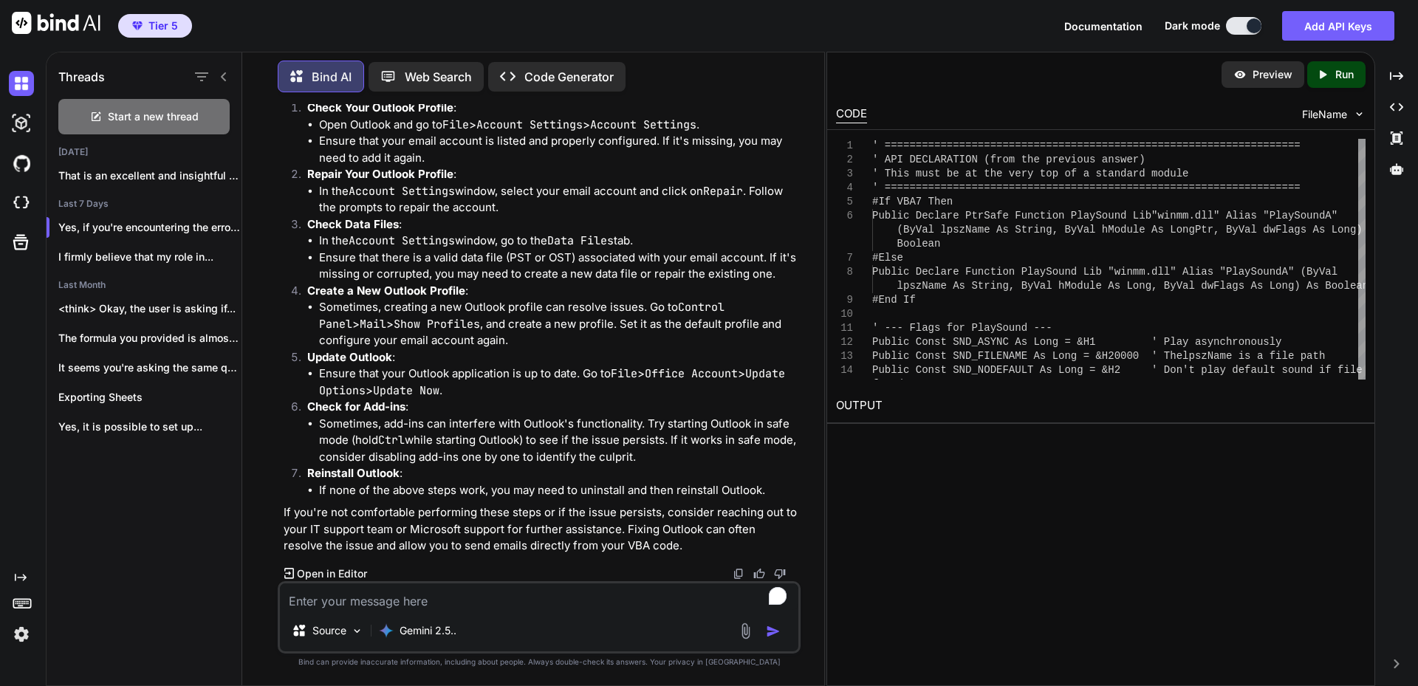
scroll to position [4538, 0]
click at [500, 596] on textarea "To enrich screen reader interactions, please activate Accessibility in Grammarl…" at bounding box center [539, 596] width 518 height 27
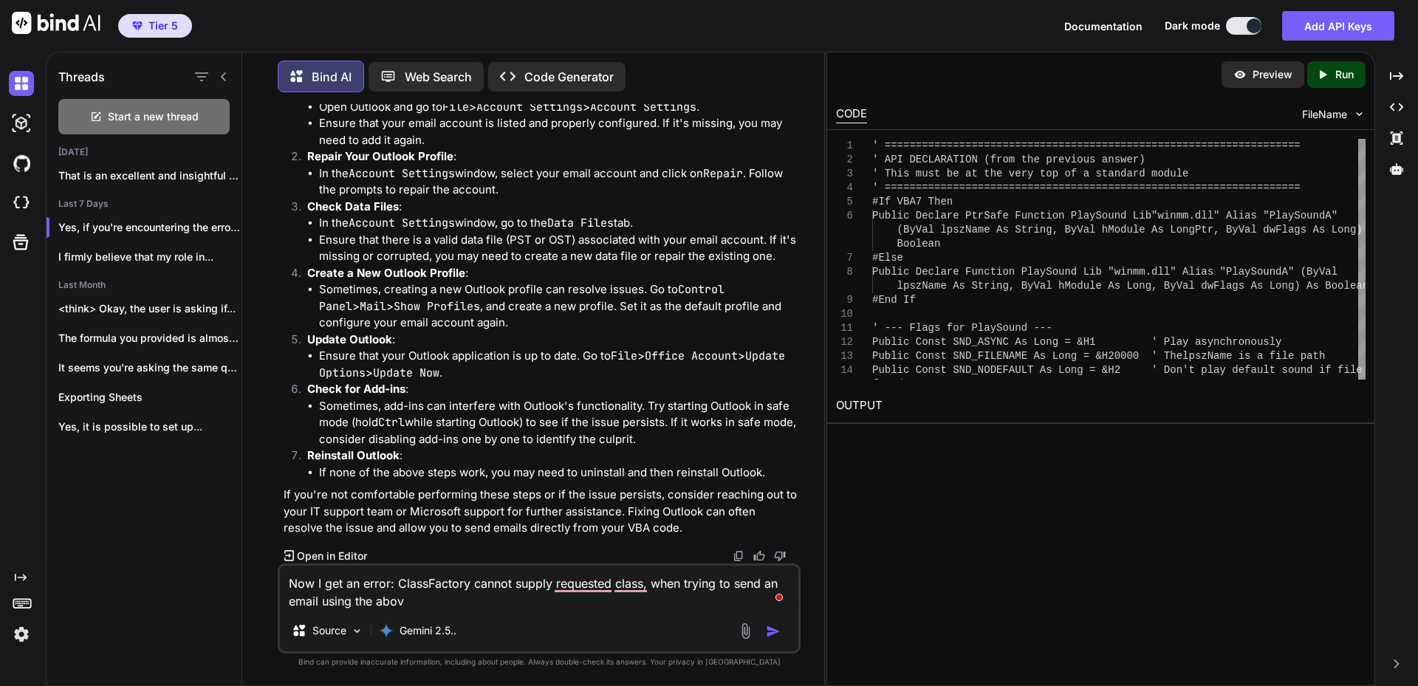
type textarea "Now I get an error: ClassFactory cannot supply requested class, when trying to …"
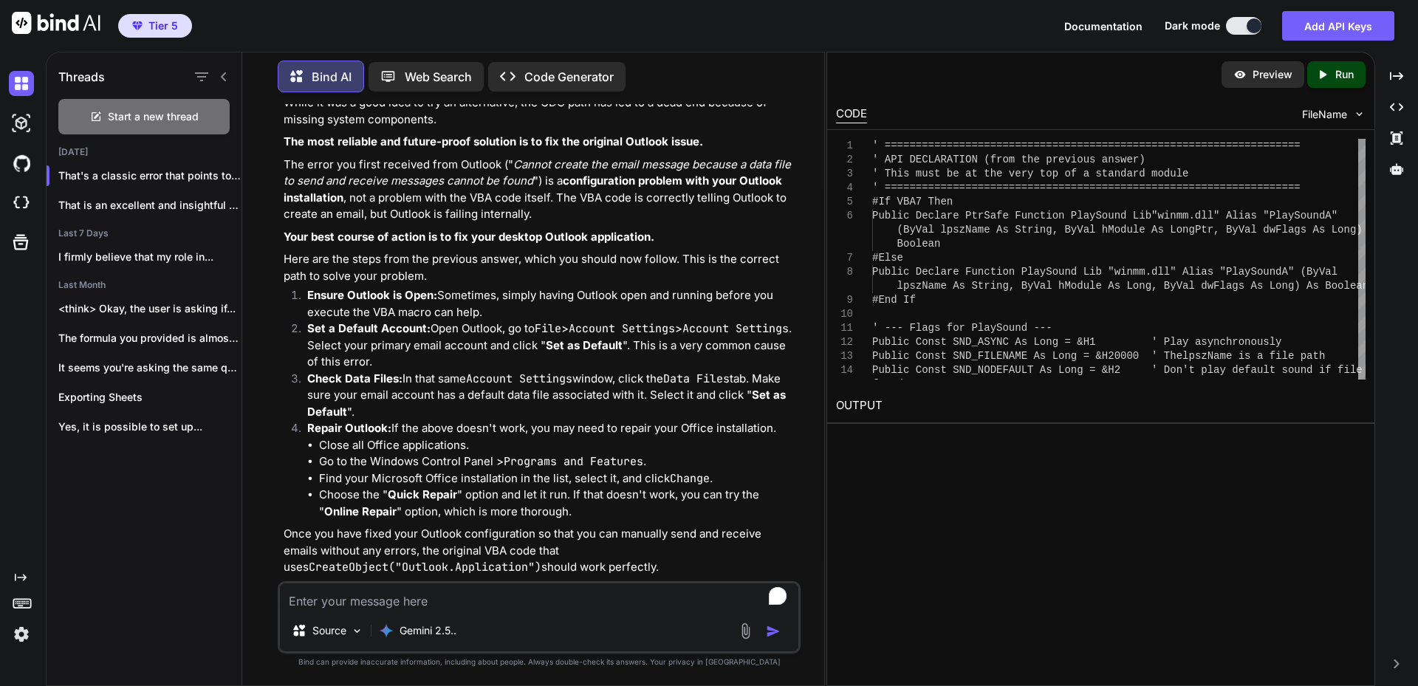
scroll to position [5596, 0]
